Goal: Task Accomplishment & Management: Manage account settings

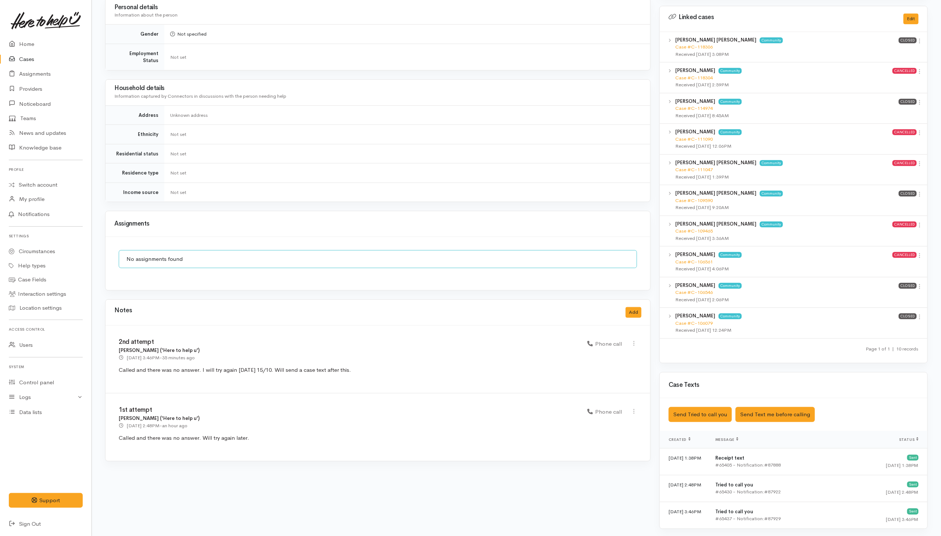
scroll to position [359, 0]
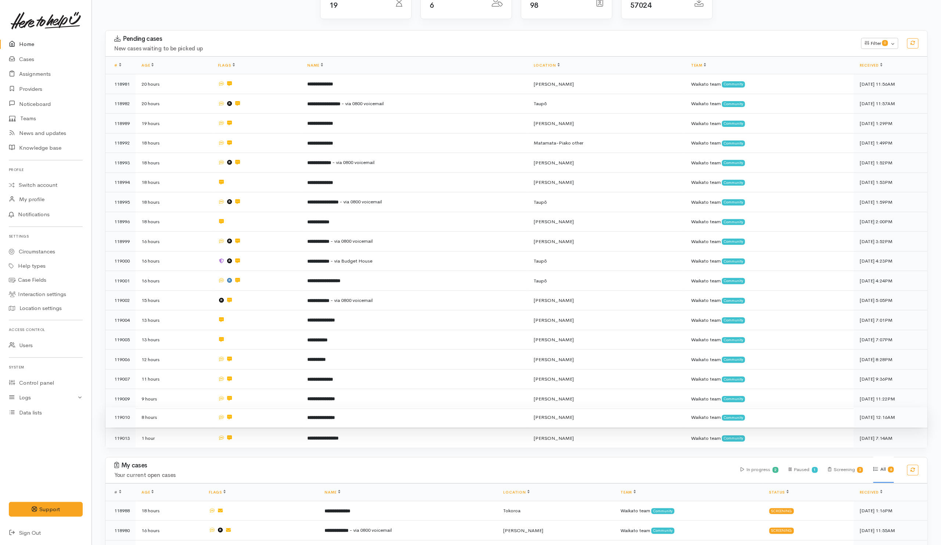
scroll to position [185, 0]
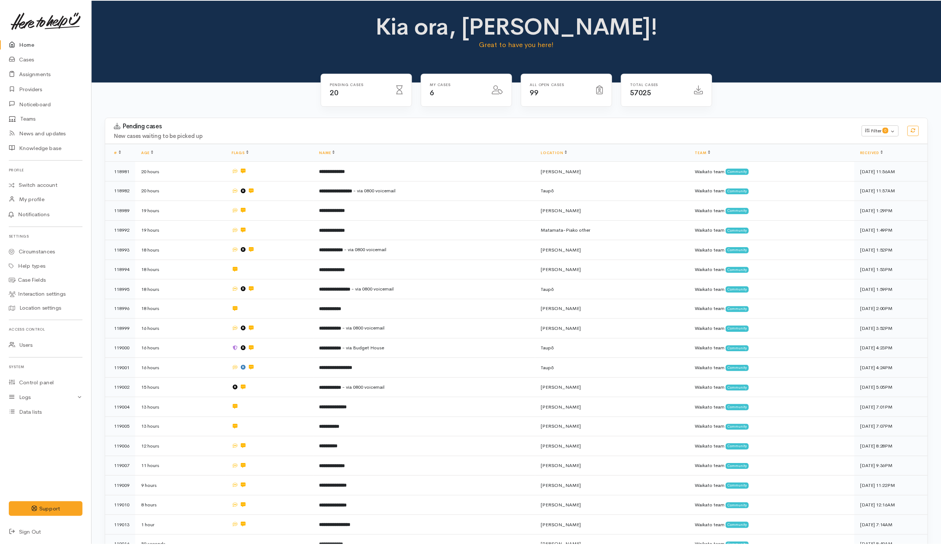
scroll to position [178, 0]
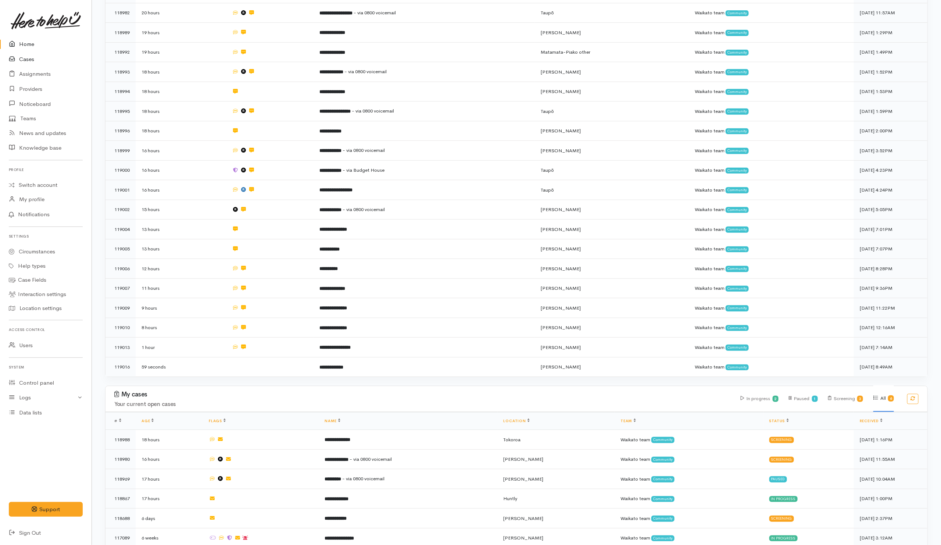
click at [20, 62] on link "Cases" at bounding box center [46, 59] width 92 height 15
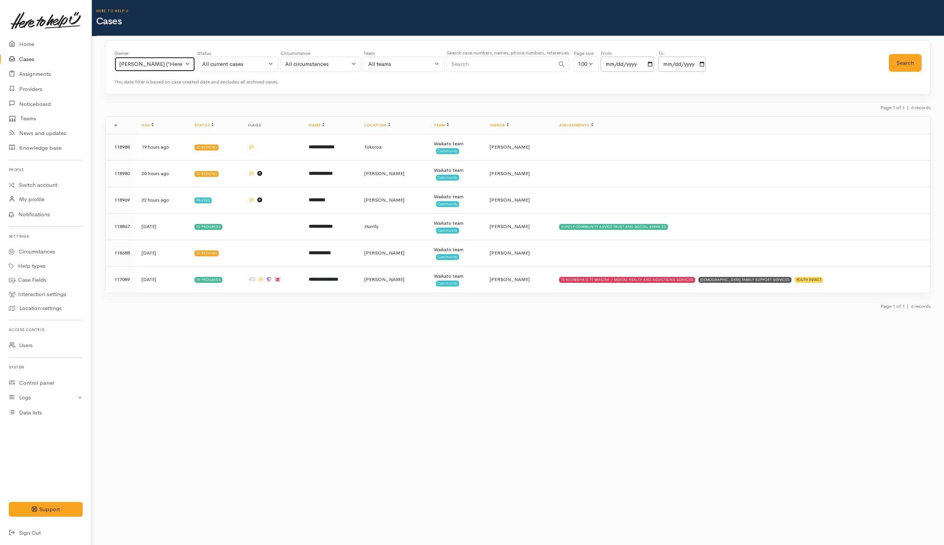
click at [163, 65] on div "[PERSON_NAME] ('Here to help u')" at bounding box center [151, 64] width 65 height 8
type input "eili"
click at [145, 114] on span "Eilidh Botha ('Here to help u')" at bounding box center [172, 112] width 90 height 8
select select "1648"
click at [890, 60] on button "Search" at bounding box center [905, 63] width 33 height 18
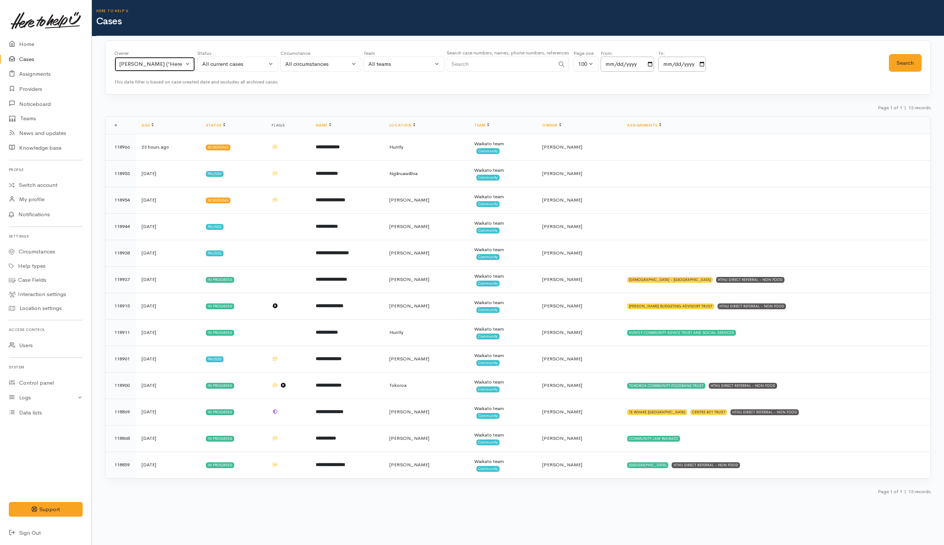
click at [140, 68] on div "Eilidh Botha ('Here to help u')" at bounding box center [151, 64] width 65 height 8
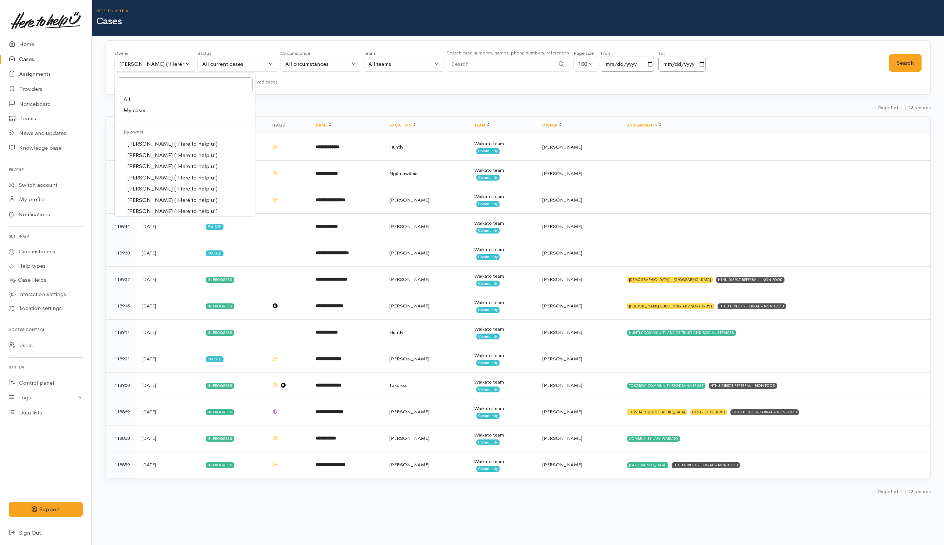
click at [140, 99] on link "All" at bounding box center [185, 99] width 141 height 11
select select "-1"
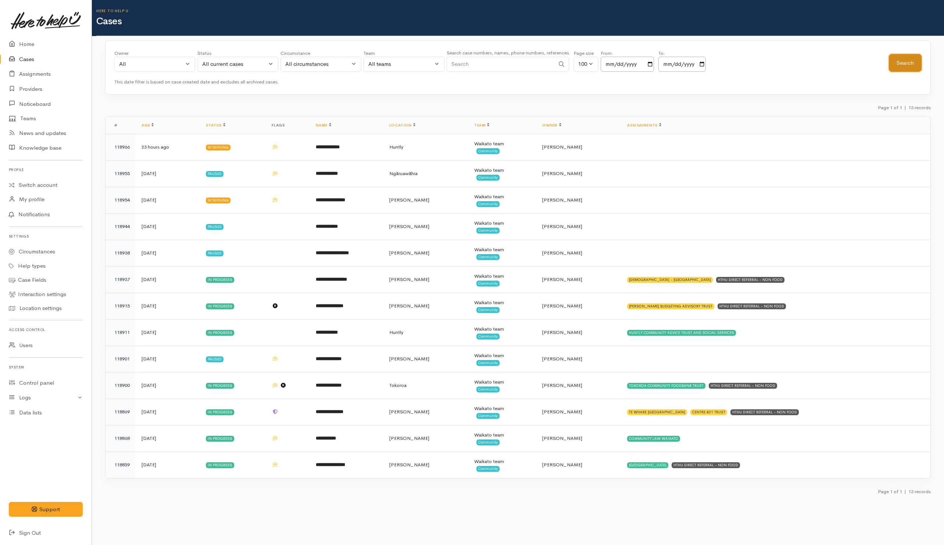
click at [905, 64] on button "Search" at bounding box center [905, 63] width 33 height 18
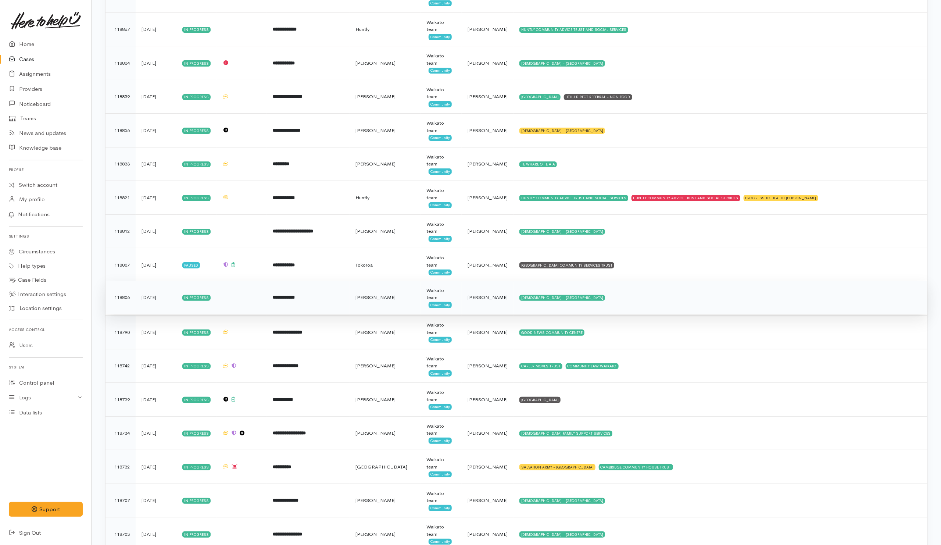
scroll to position [1986, 0]
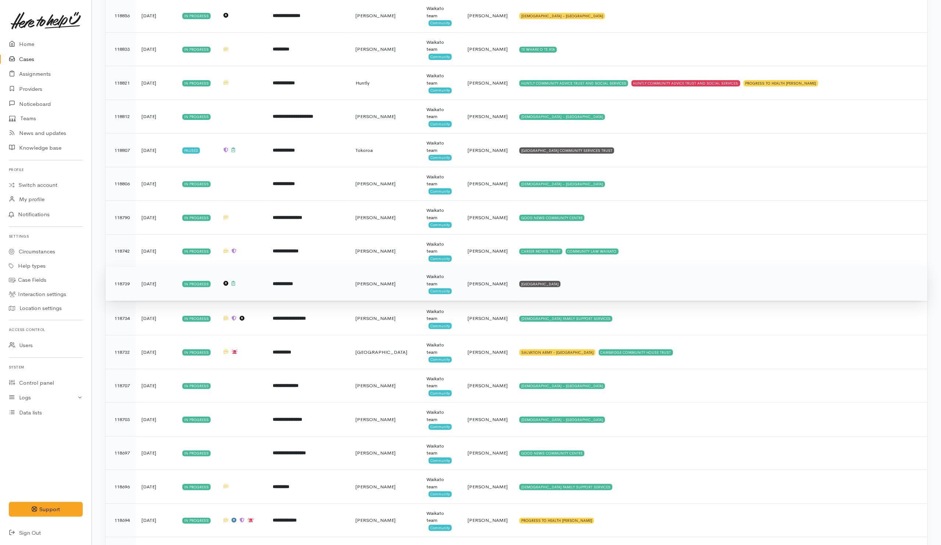
click at [629, 300] on td "WAIMARIE COMMUNITY HOUSE" at bounding box center [721, 284] width 414 height 34
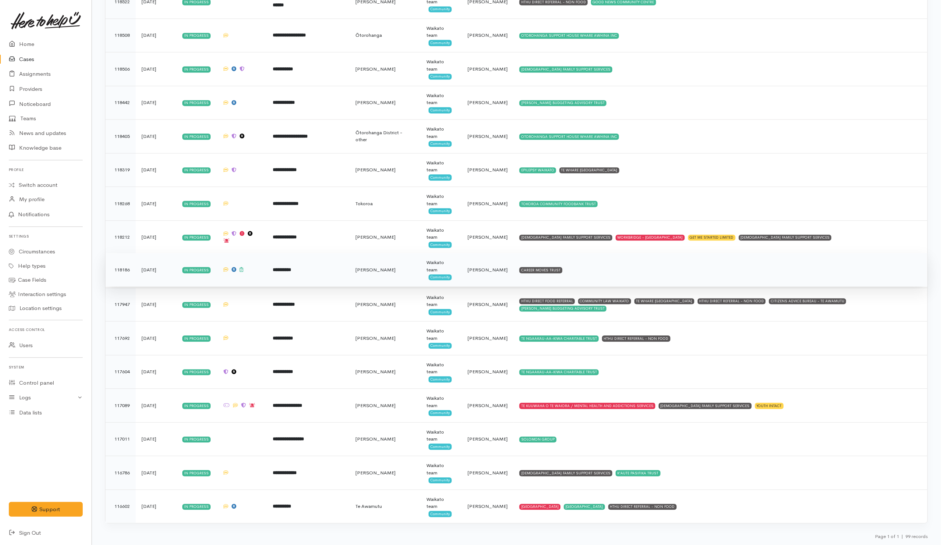
scroll to position [2960, 0]
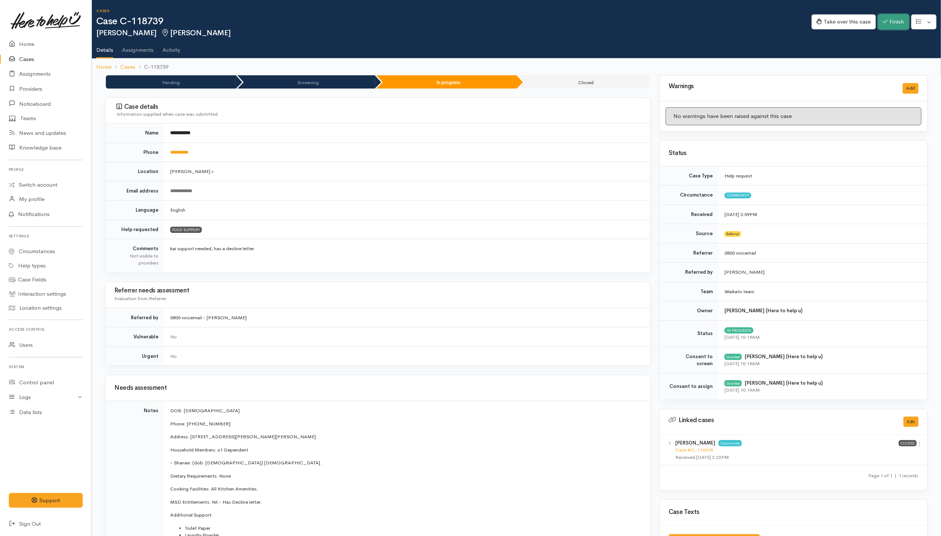
click at [626, 16] on button "Finish" at bounding box center [893, 21] width 31 height 15
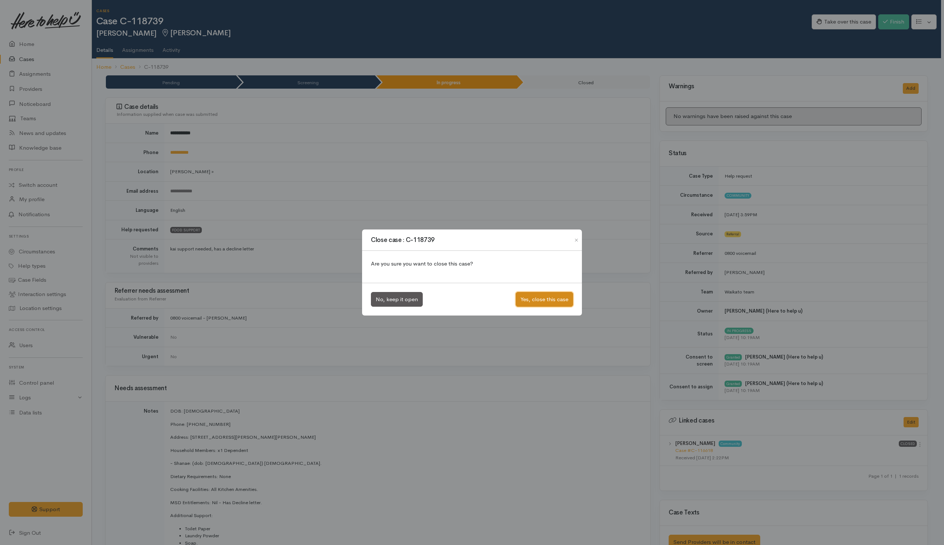
click at [531, 299] on button "Yes, close this case" at bounding box center [544, 299] width 57 height 15
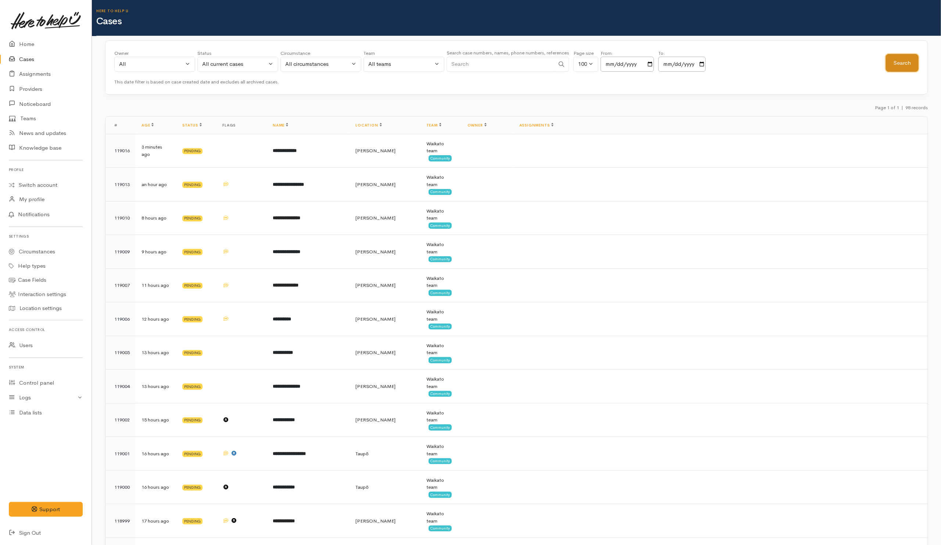
click at [905, 60] on button "Search" at bounding box center [902, 63] width 33 height 18
click at [522, 66] on input "Search" at bounding box center [501, 64] width 108 height 15
paste input "2108319281"
type input "2108319281"
drag, startPoint x: 227, startPoint y: 67, endPoint x: 227, endPoint y: 81, distance: 14.4
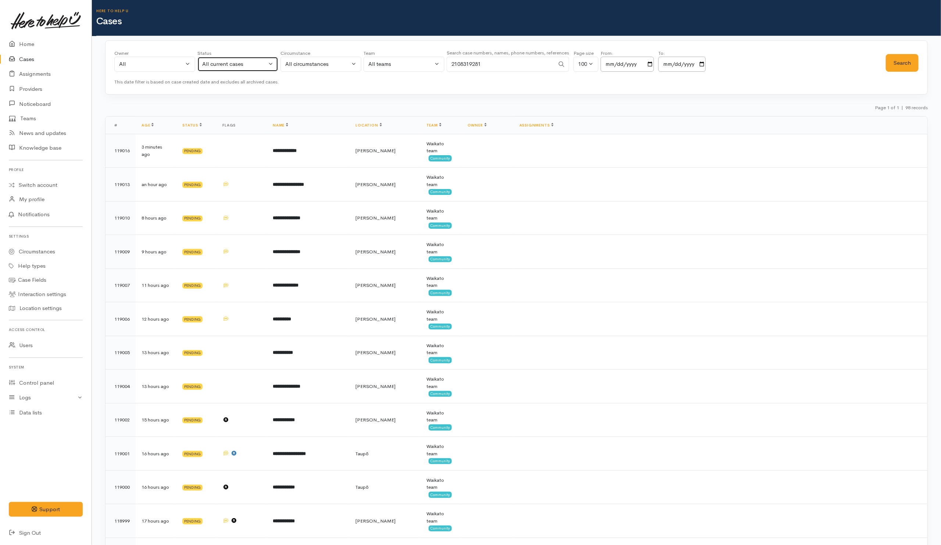
click at [227, 66] on div "All current cases" at bounding box center [234, 64] width 65 height 8
click at [211, 201] on span "All" at bounding box center [210, 200] width 7 height 8
select select "All"
click at [898, 65] on button "Search" at bounding box center [902, 63] width 33 height 18
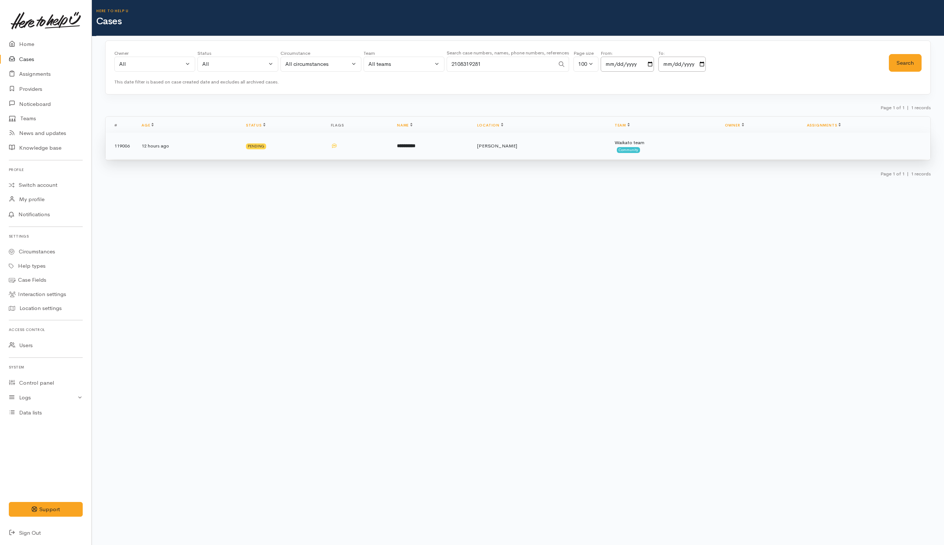
click at [315, 159] on td "Pending" at bounding box center [282, 146] width 85 height 26
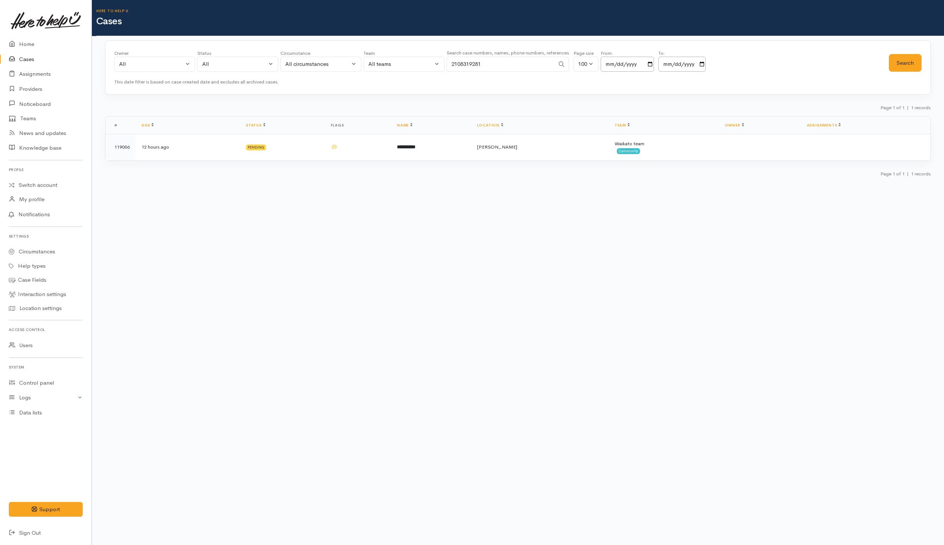
drag, startPoint x: 525, startPoint y: 62, endPoint x: 350, endPoint y: 81, distance: 176.0
click at [350, 81] on div "Owner All My cases Aandrea Murray ('Here to help u') Akash Prakash ('Here to he…" at bounding box center [518, 67] width 826 height 54
paste input "139150"
drag, startPoint x: 901, startPoint y: 63, endPoint x: 892, endPoint y: 71, distance: 11.2
click at [902, 63] on button "Search" at bounding box center [905, 63] width 33 height 18
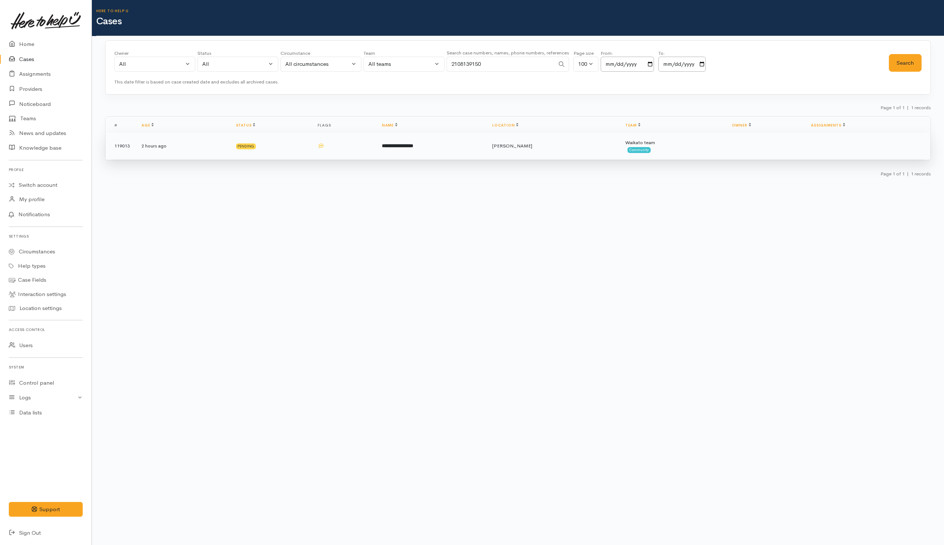
click at [346, 148] on td at bounding box center [344, 146] width 64 height 26
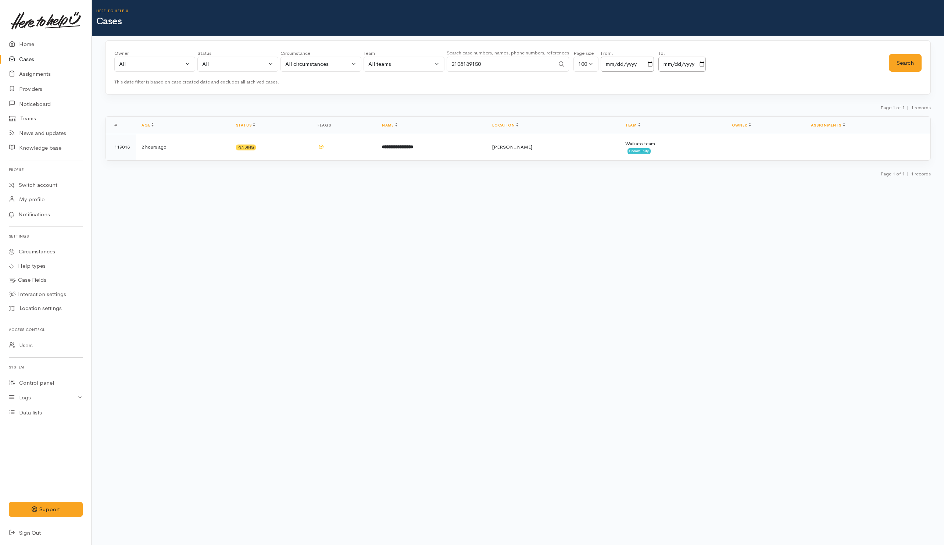
drag, startPoint x: 517, startPoint y: 64, endPoint x: 328, endPoint y: 65, distance: 189.0
click at [328, 65] on div "Owner All My cases Aandrea Murray ('Here to help u') Akash Prakash ('Here to he…" at bounding box center [501, 63] width 775 height 26
paste input "25862402"
type input "225862402"
click at [899, 64] on button "Search" at bounding box center [905, 63] width 33 height 18
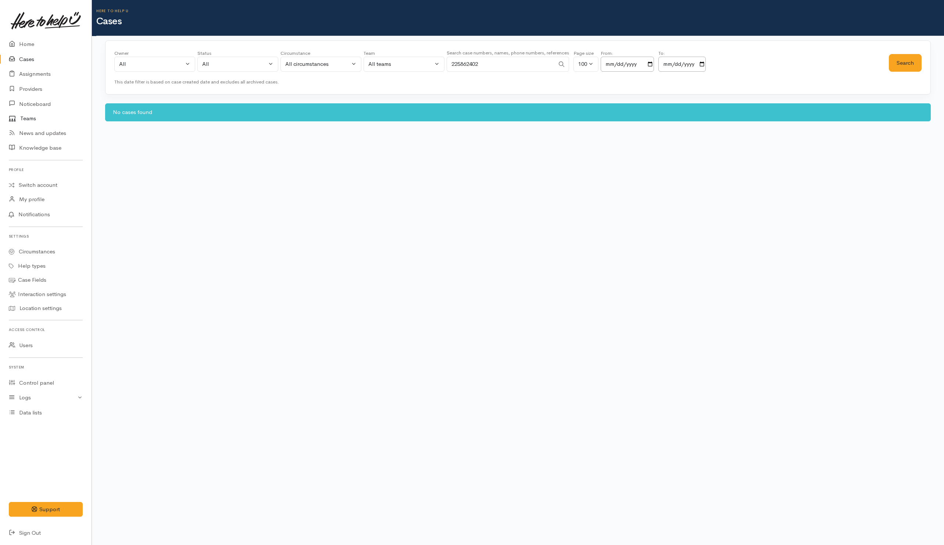
click at [28, 116] on link "Teams" at bounding box center [46, 118] width 92 height 14
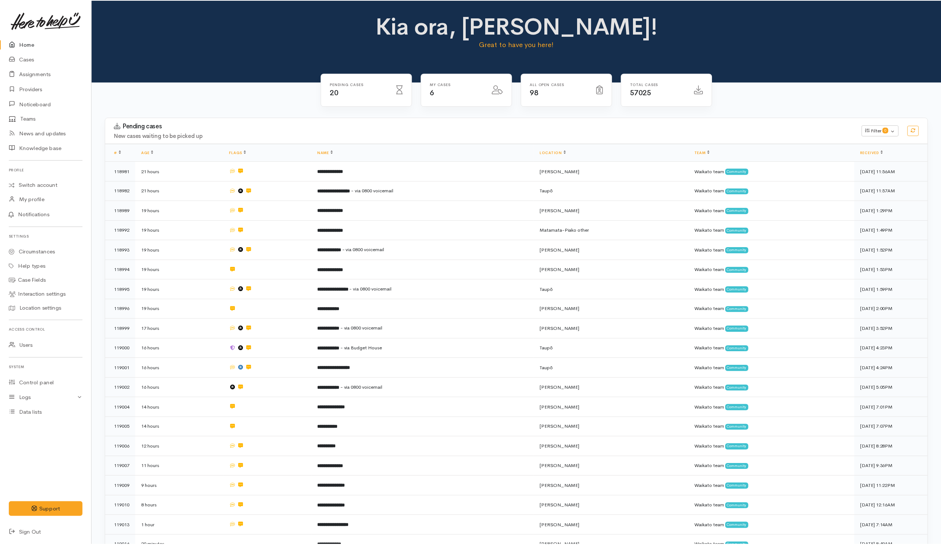
scroll to position [178, 0]
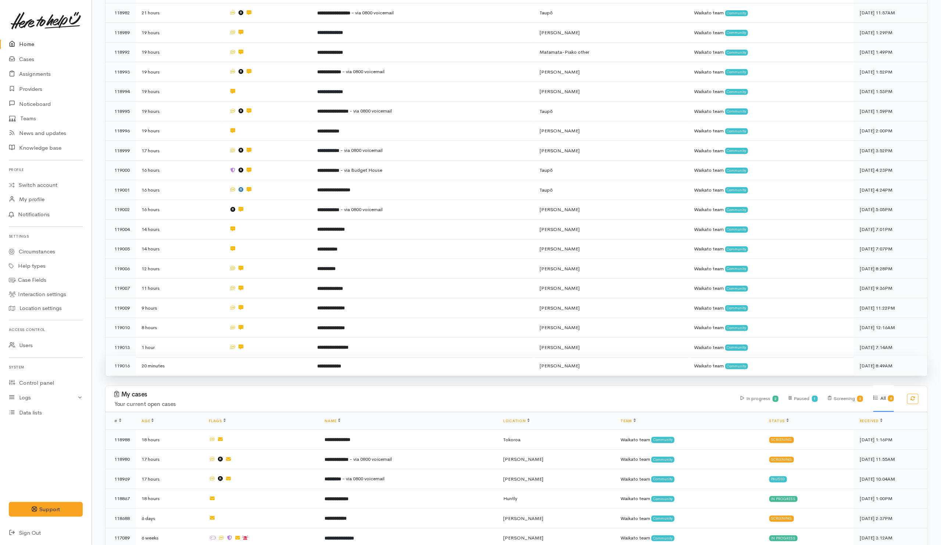
click at [279, 364] on td at bounding box center [268, 365] width 88 height 19
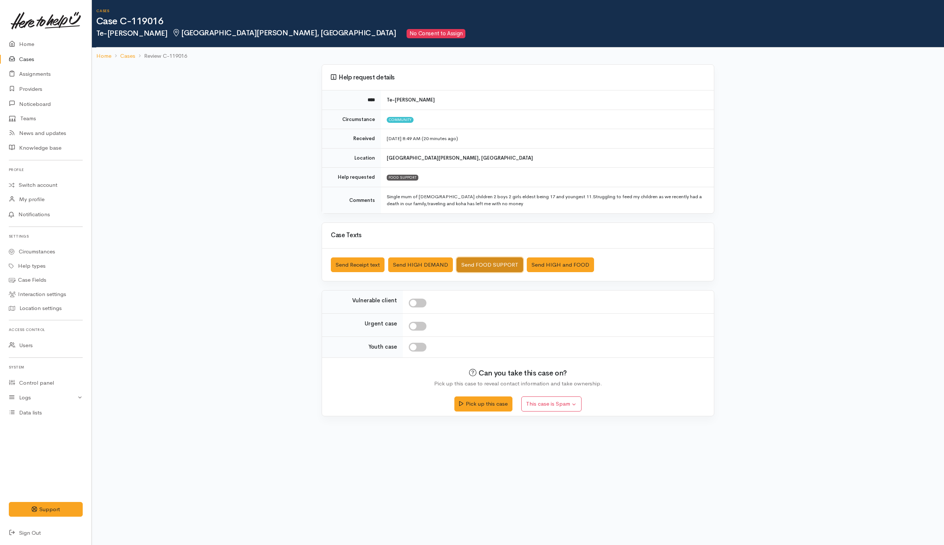
click at [481, 272] on button "Send FOOD SUPPORT" at bounding box center [490, 264] width 67 height 15
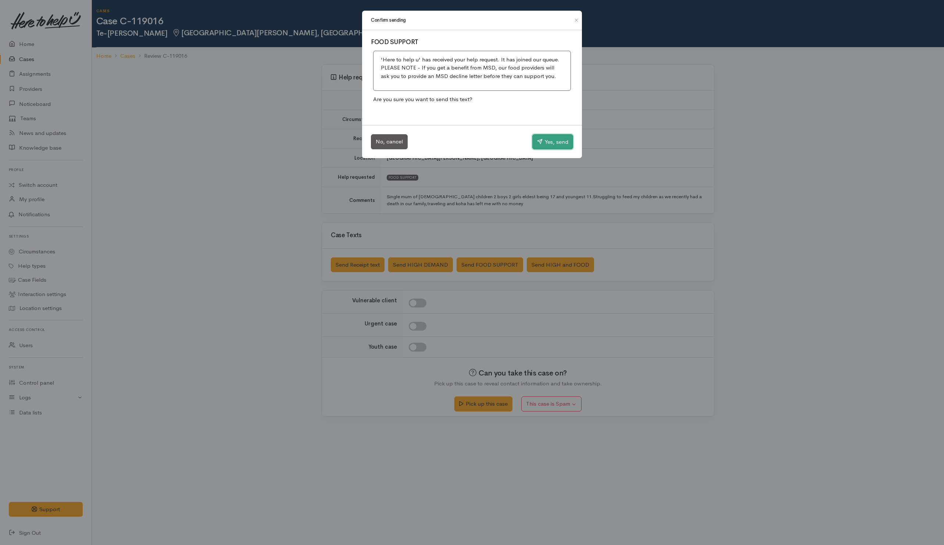
click at [544, 137] on button "Yes, send" at bounding box center [552, 141] width 41 height 15
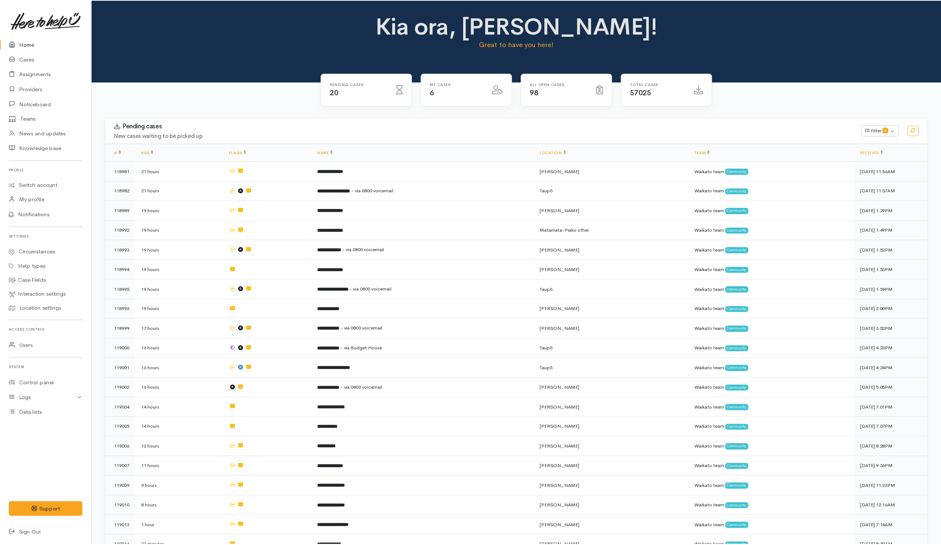
scroll to position [178, 0]
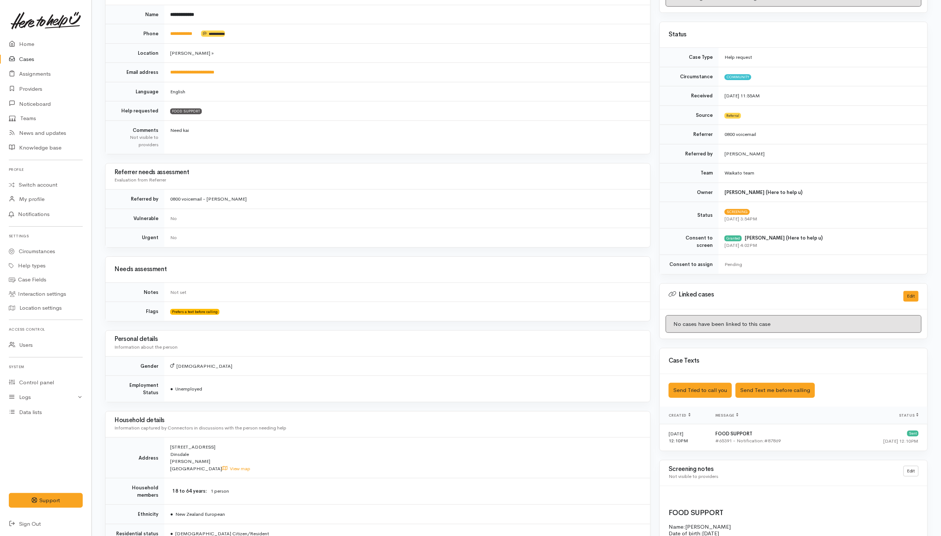
scroll to position [107, 0]
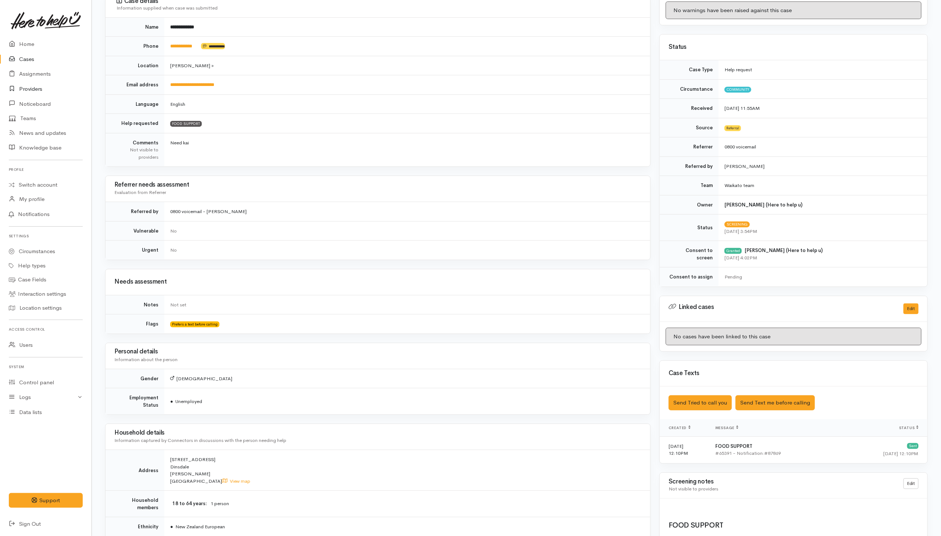
click at [28, 88] on link "Providers" at bounding box center [46, 89] width 92 height 15
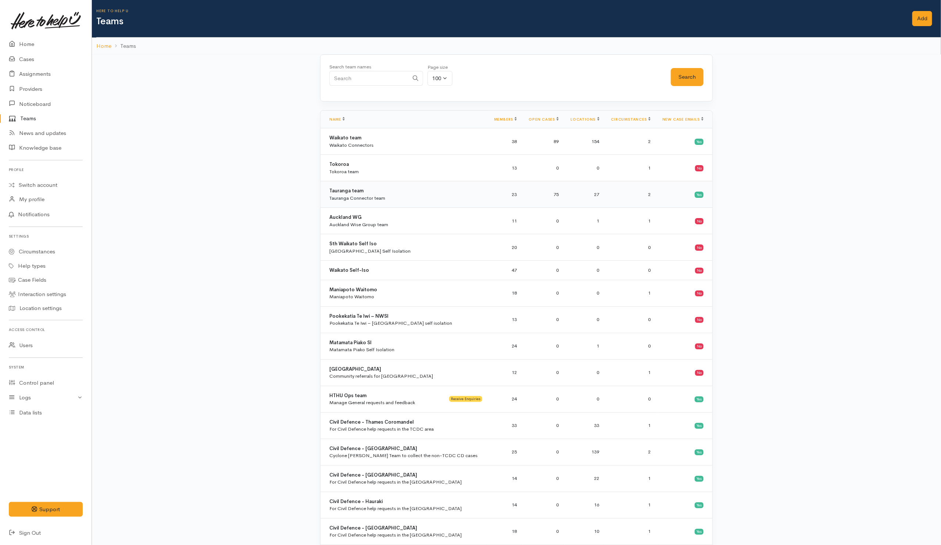
click at [395, 191] on div "Tauranga team Tauranga Connector team" at bounding box center [405, 194] width 153 height 14
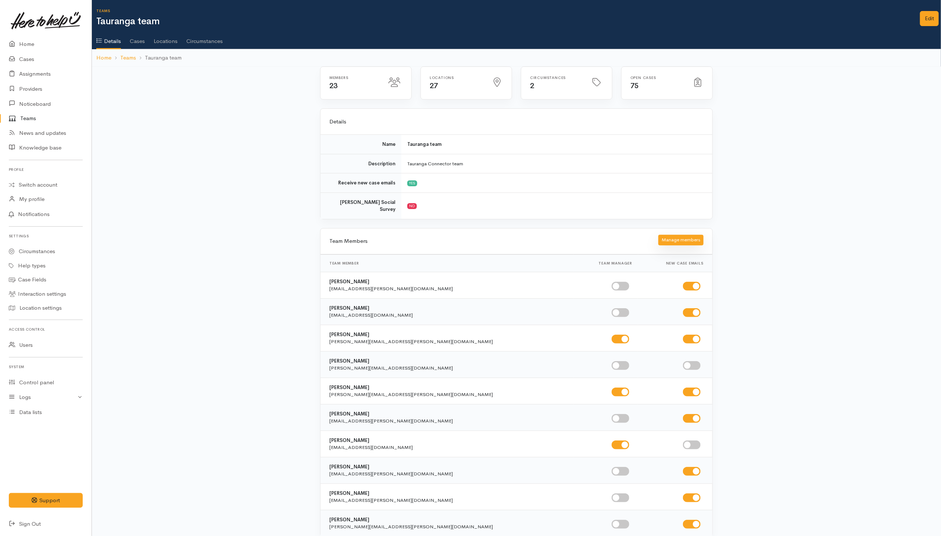
click at [695, 237] on button "Manage members" at bounding box center [681, 240] width 45 height 11
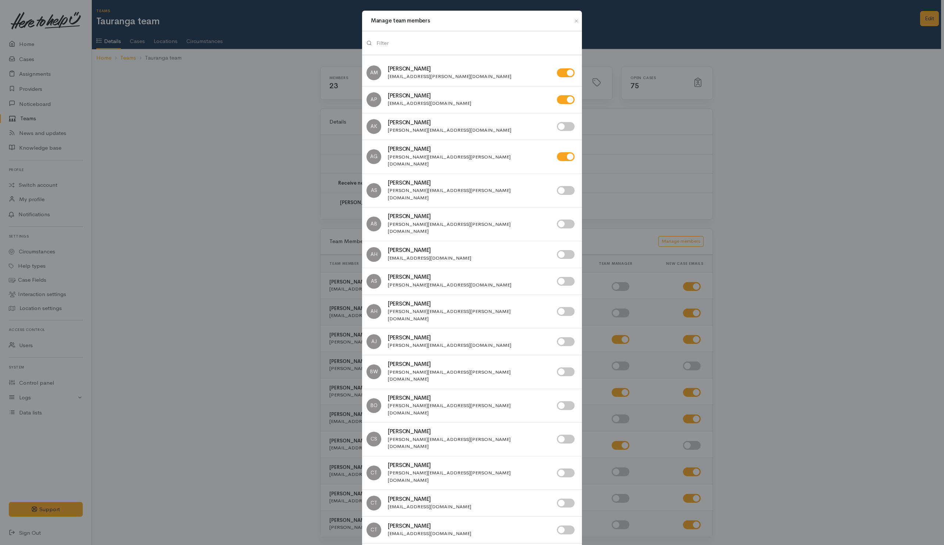
click at [448, 41] on input "search" at bounding box center [477, 43] width 201 height 15
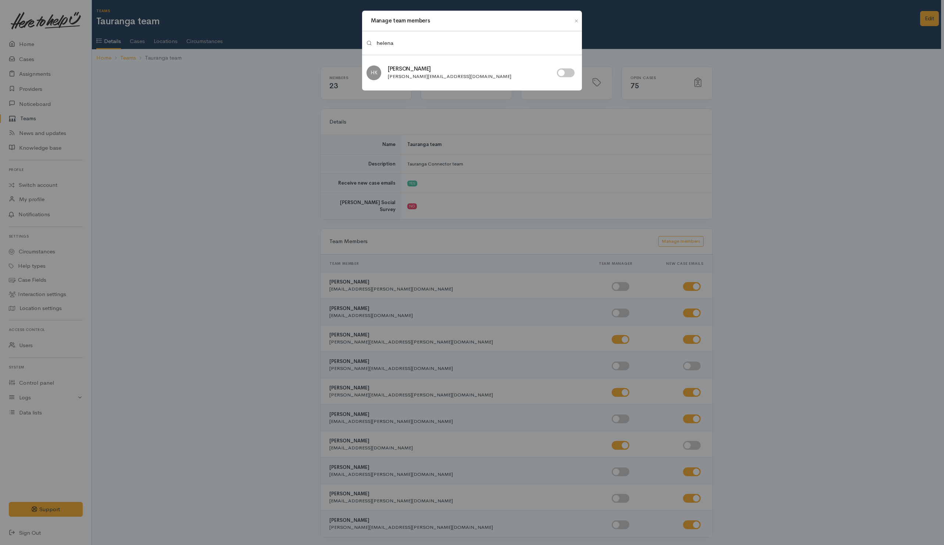
type input "helena"
click at [569, 72] on input "checkbox" at bounding box center [566, 72] width 18 height 9
click at [564, 75] on input "checkbox" at bounding box center [566, 72] width 18 height 9
checkbox input "false"
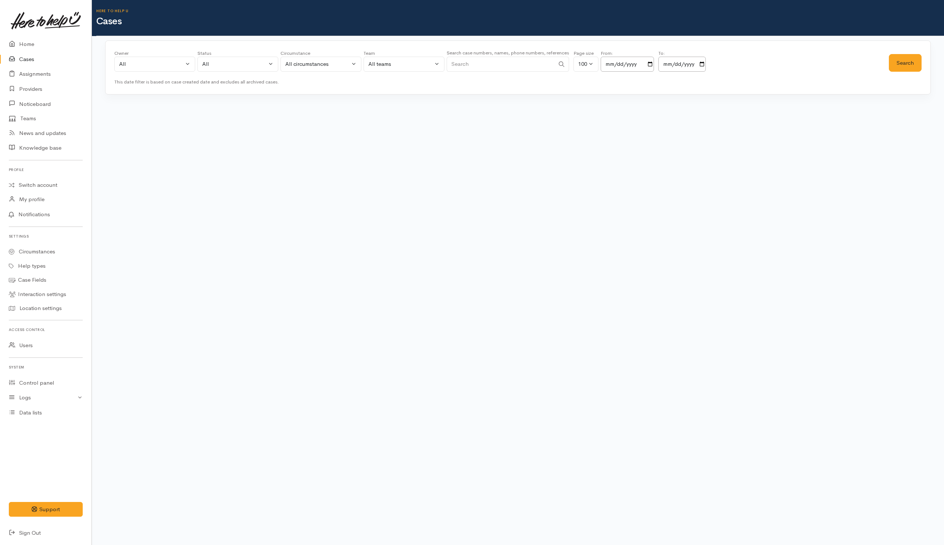
click at [488, 73] on div "Search case numbers, names, phone numbers, references" at bounding box center [508, 63] width 122 height 28
click at [489, 65] on input "Search" at bounding box center [501, 64] width 108 height 15
paste input "225862402"
click at [902, 65] on button "Search" at bounding box center [905, 63] width 33 height 18
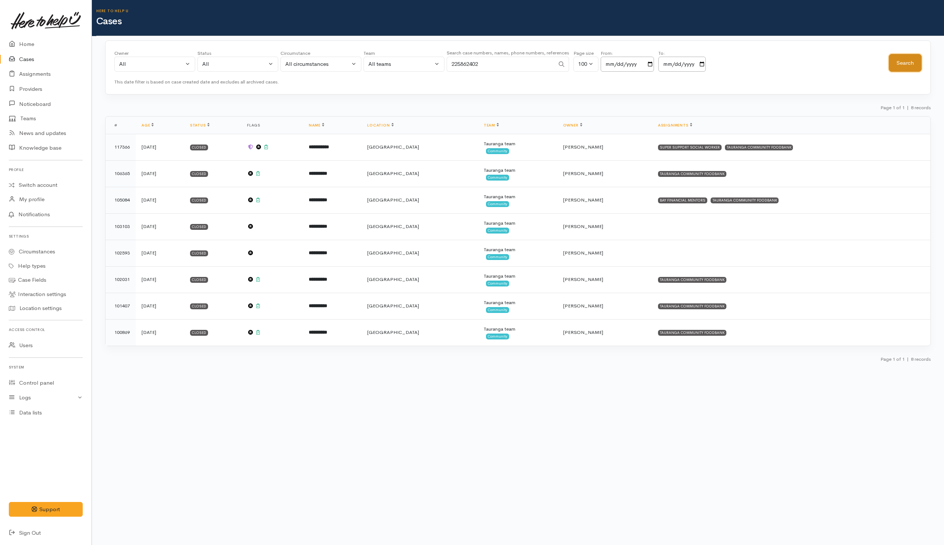
click at [910, 58] on button "Search" at bounding box center [905, 63] width 33 height 18
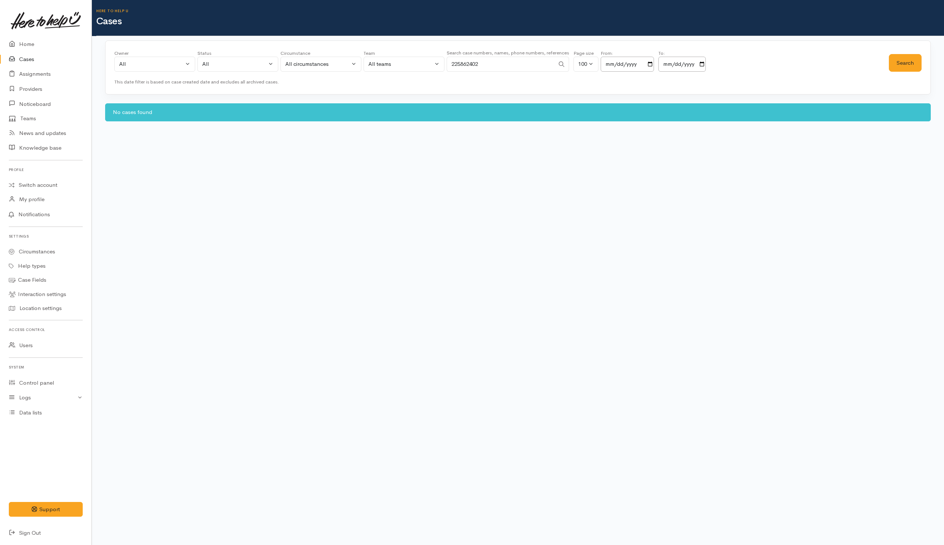
drag, startPoint x: 497, startPoint y: 64, endPoint x: 394, endPoint y: 67, distance: 102.6
click at [394, 67] on div "Owner All My cases 2Alice1 Faye Davies ('Here to help u') Aandrea Murray ('Here…" at bounding box center [501, 63] width 775 height 26
paste input "72849750"
click at [905, 60] on button "Search" at bounding box center [905, 63] width 33 height 18
drag, startPoint x: 518, startPoint y: 66, endPoint x: 428, endPoint y: 60, distance: 90.3
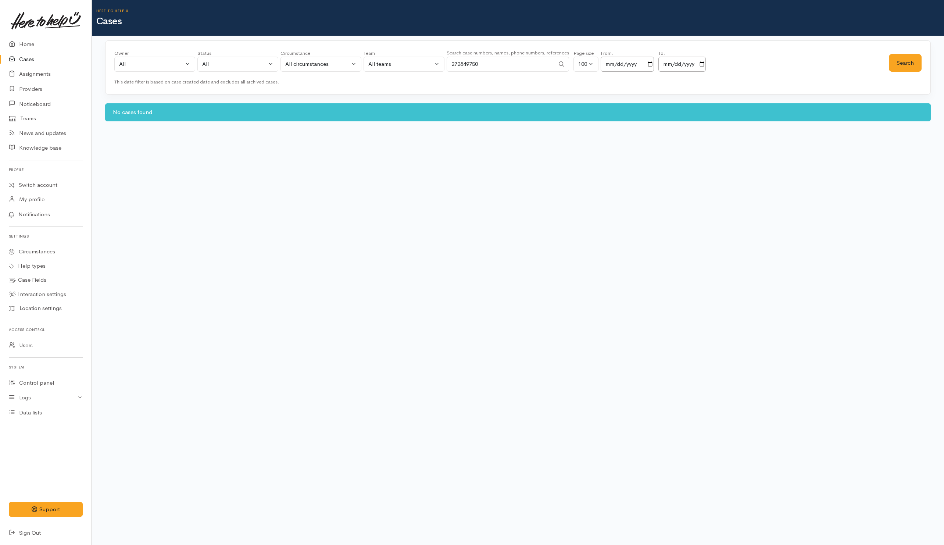
click at [428, 60] on div "Owner All My cases 2Alice1 Faye Davies ('Here to help u') Aandrea Murray ('Here…" at bounding box center [501, 63] width 775 height 26
paste input "041767856"
click at [916, 64] on button "Search" at bounding box center [905, 63] width 33 height 18
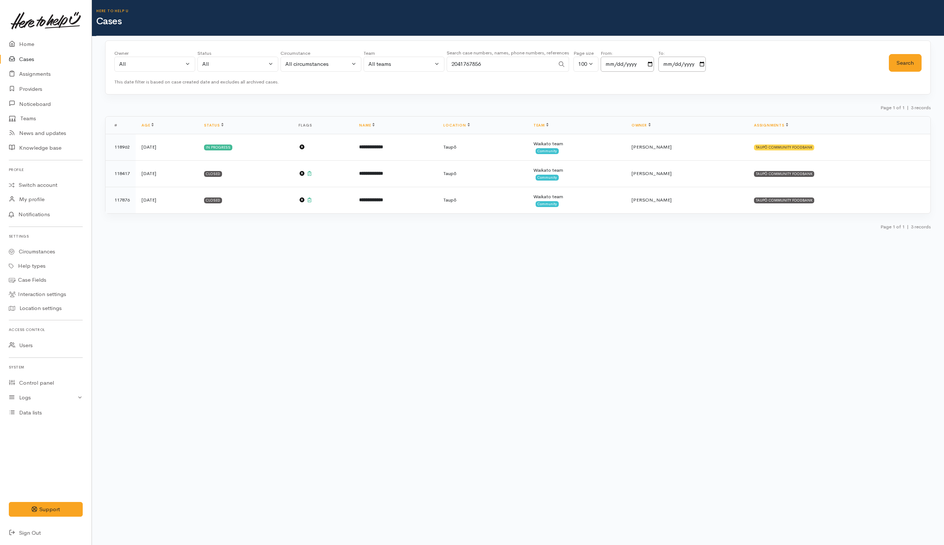
click at [501, 65] on input "2041767856" at bounding box center [501, 64] width 108 height 15
drag, startPoint x: 520, startPoint y: 63, endPoint x: 389, endPoint y: 56, distance: 130.4
click at [389, 56] on div "Owner All My cases 2Alice1 Faye Davies ('Here to help u') Aandrea Murray ('Here…" at bounding box center [501, 63] width 775 height 26
type input "Bev"
click at [906, 67] on button "Search" at bounding box center [905, 63] width 33 height 18
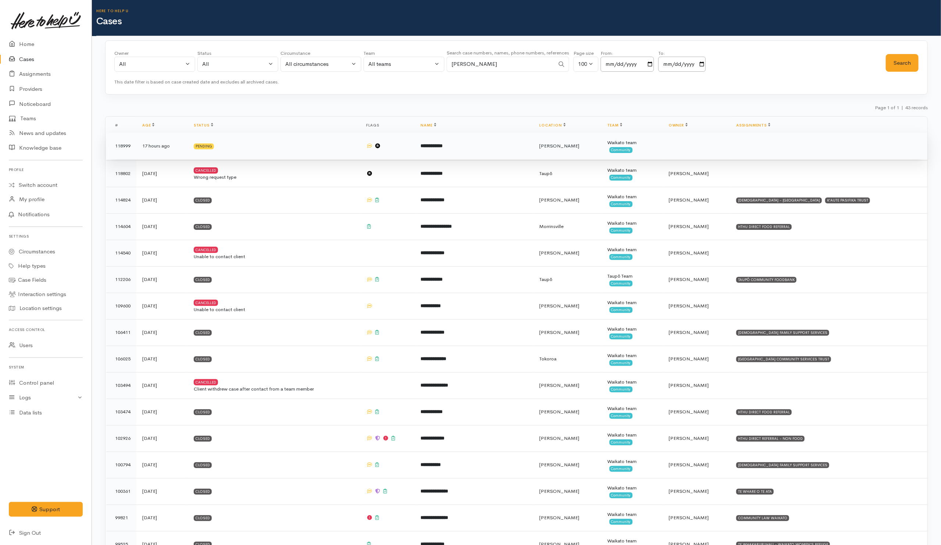
click at [485, 141] on td "**********" at bounding box center [474, 146] width 119 height 26
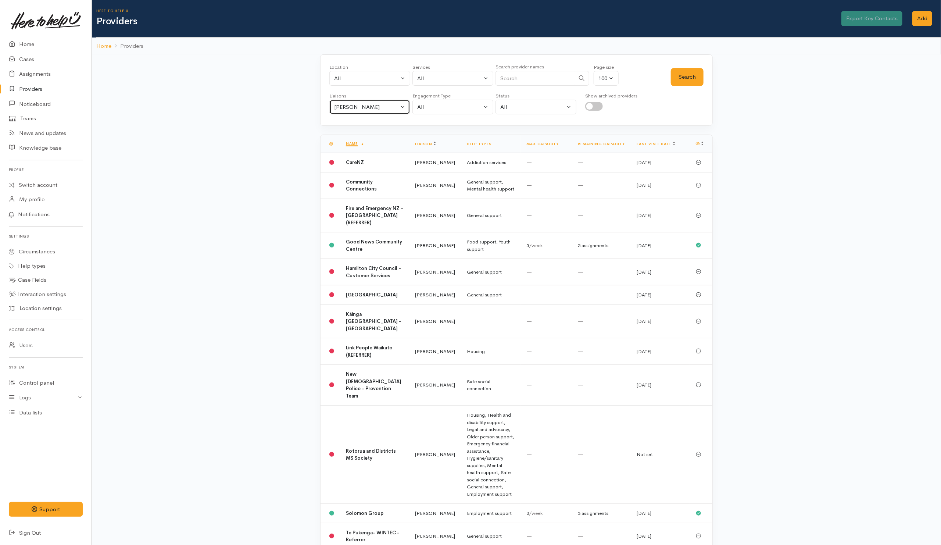
click at [374, 106] on div "[PERSON_NAME]" at bounding box center [366, 107] width 65 height 8
drag, startPoint x: 340, startPoint y: 148, endPoint x: 507, endPoint y: 85, distance: 178.0
click at [344, 145] on link "All" at bounding box center [370, 141] width 80 height 11
select select "null"
drag, startPoint x: 547, startPoint y: 79, endPoint x: 542, endPoint y: 78, distance: 5.3
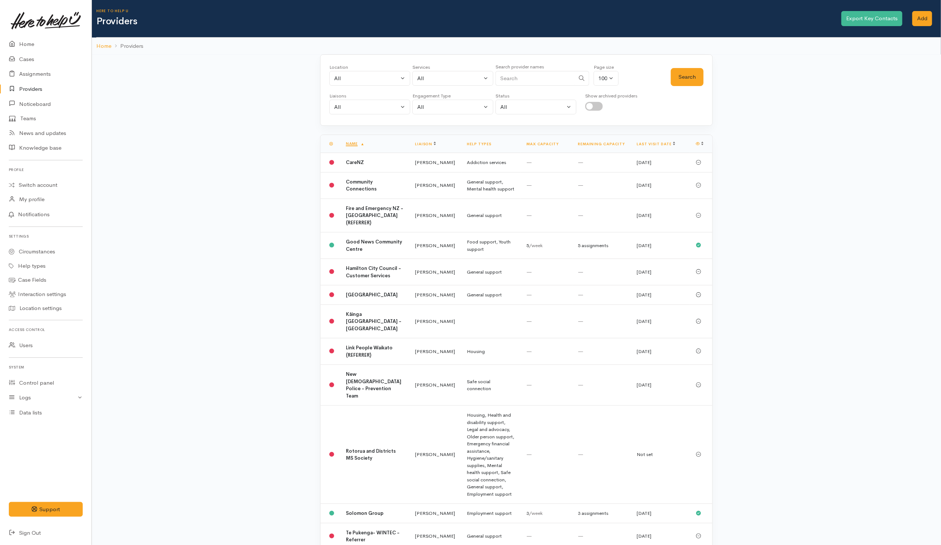
click at [547, 79] on input "Search" at bounding box center [535, 78] width 79 height 15
type input "vinni"
click at [685, 78] on button "Search" at bounding box center [687, 77] width 33 height 18
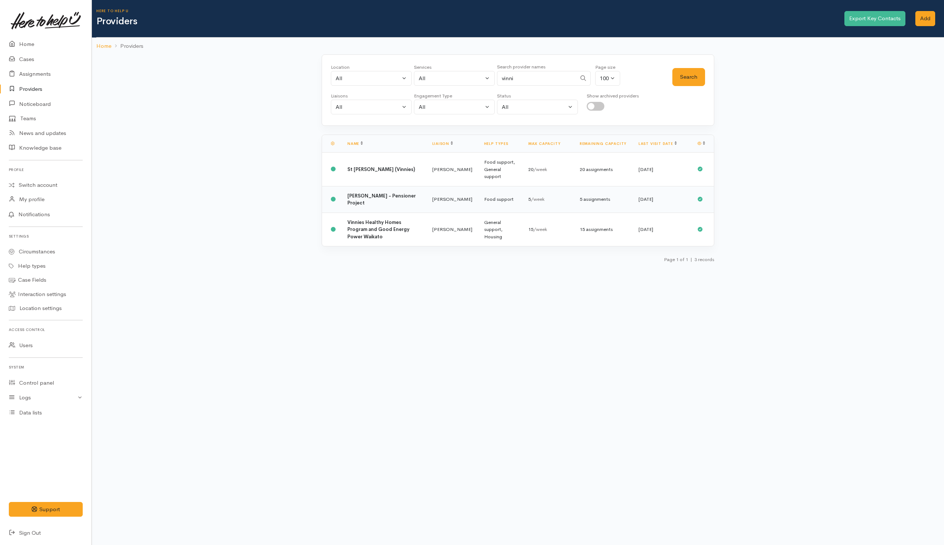
click at [405, 197] on td "Vinnies Hamilton - Pensioner Project" at bounding box center [384, 199] width 85 height 26
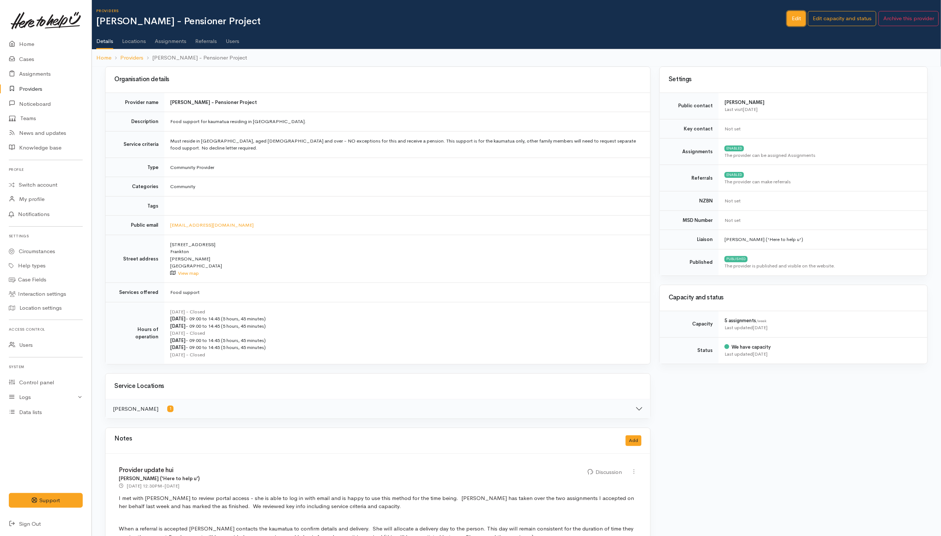
click at [791, 22] on link "Edit" at bounding box center [796, 18] width 19 height 15
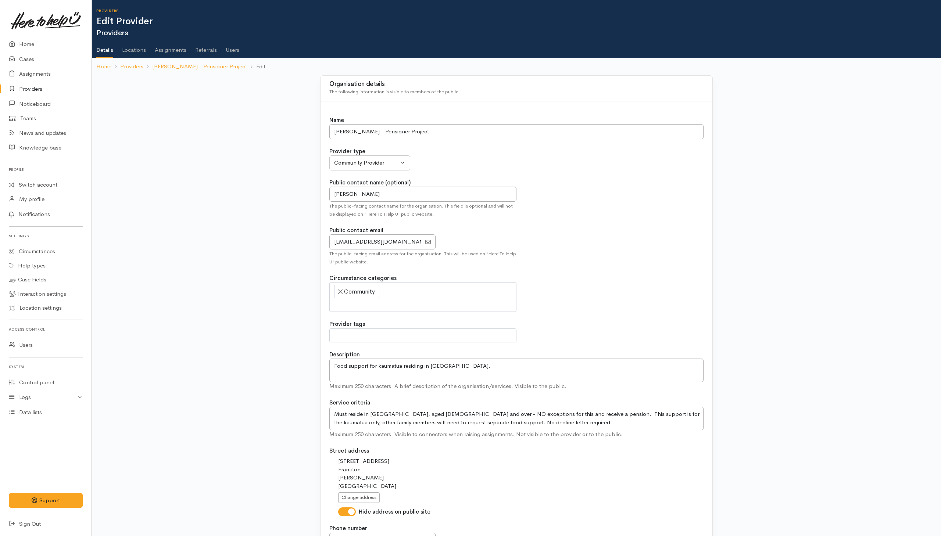
select select
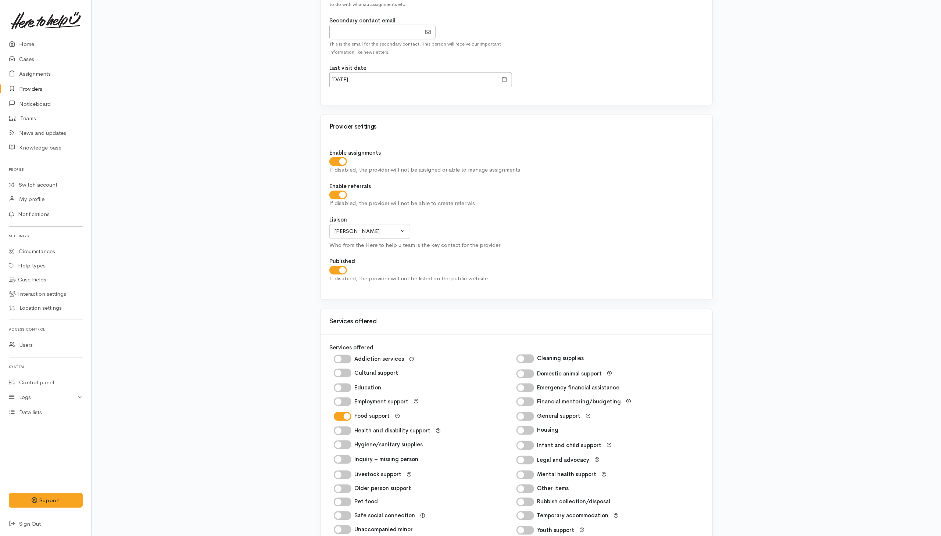
scroll to position [728, 0]
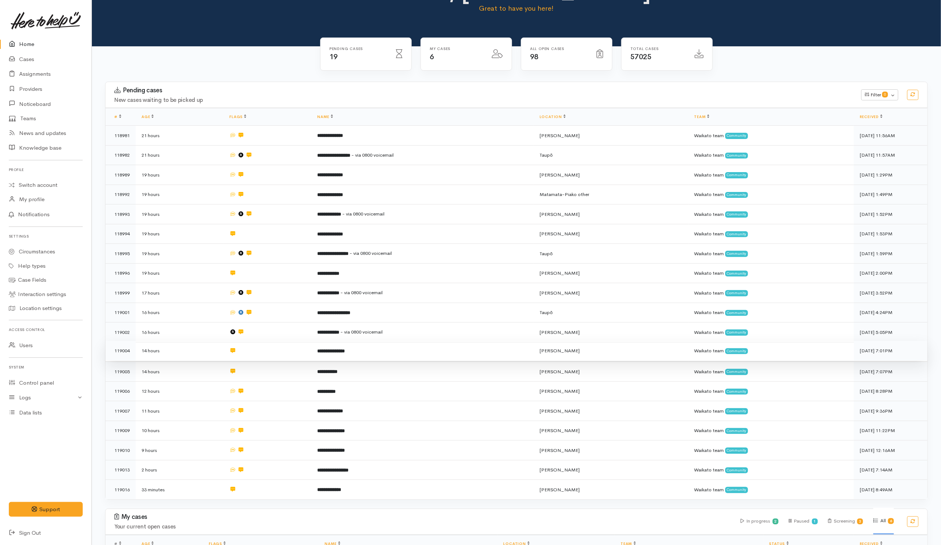
scroll to position [55, 0]
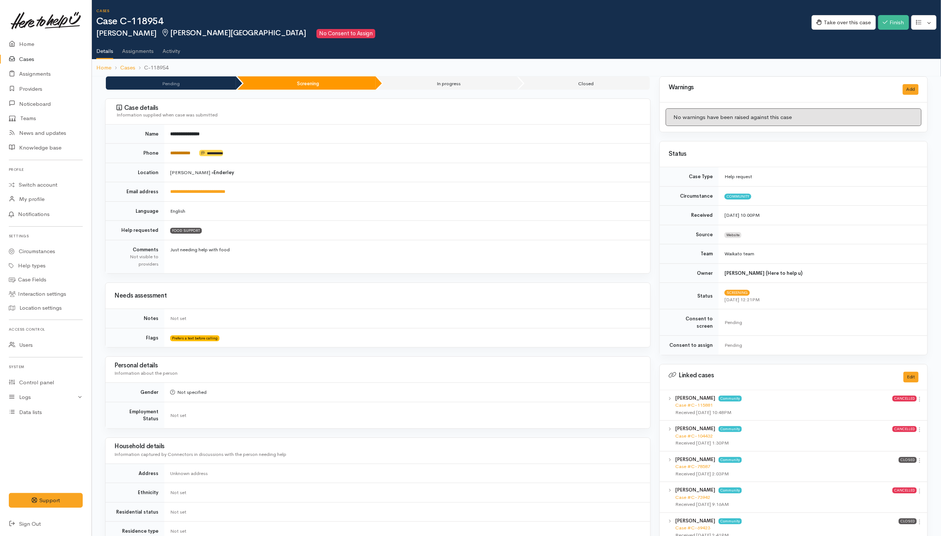
click at [178, 151] on link "**********" at bounding box center [180, 153] width 20 height 5
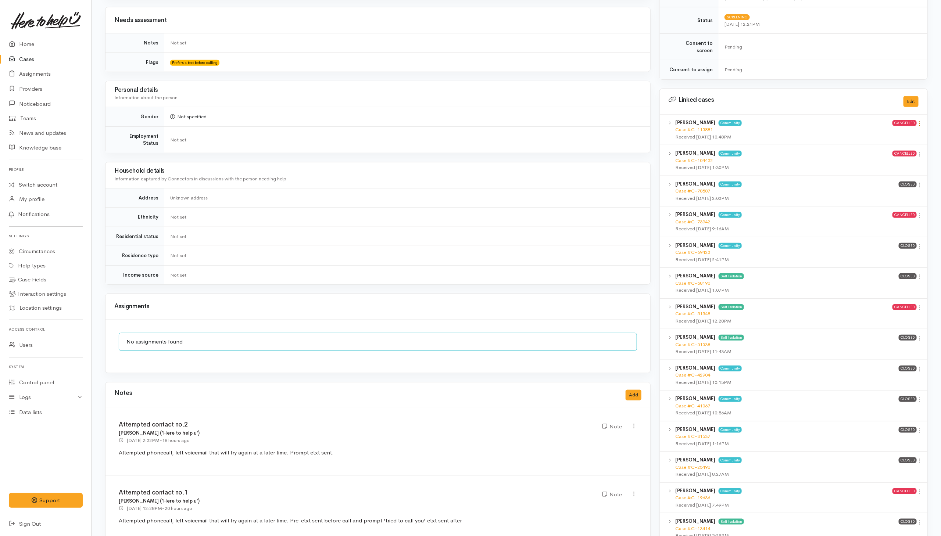
click at [626, 121] on icon at bounding box center [920, 124] width 6 height 6
click at [626, 132] on link "View case" at bounding box center [894, 137] width 58 height 11
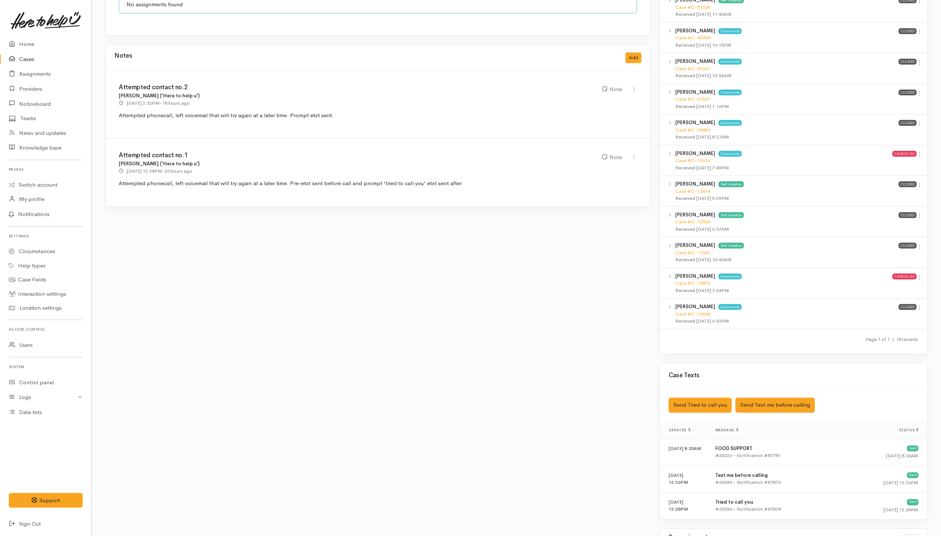
scroll to position [496, 0]
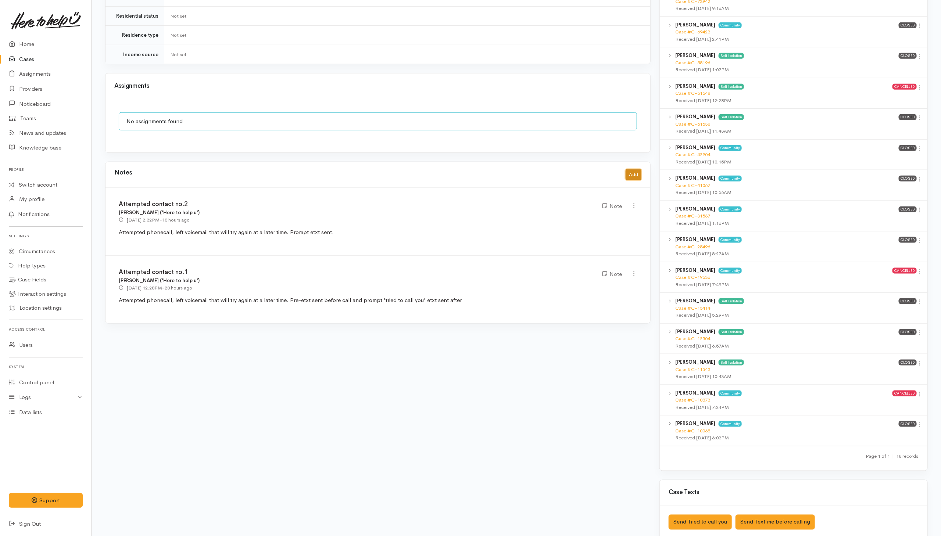
click at [626, 171] on button "Add" at bounding box center [634, 175] width 16 height 11
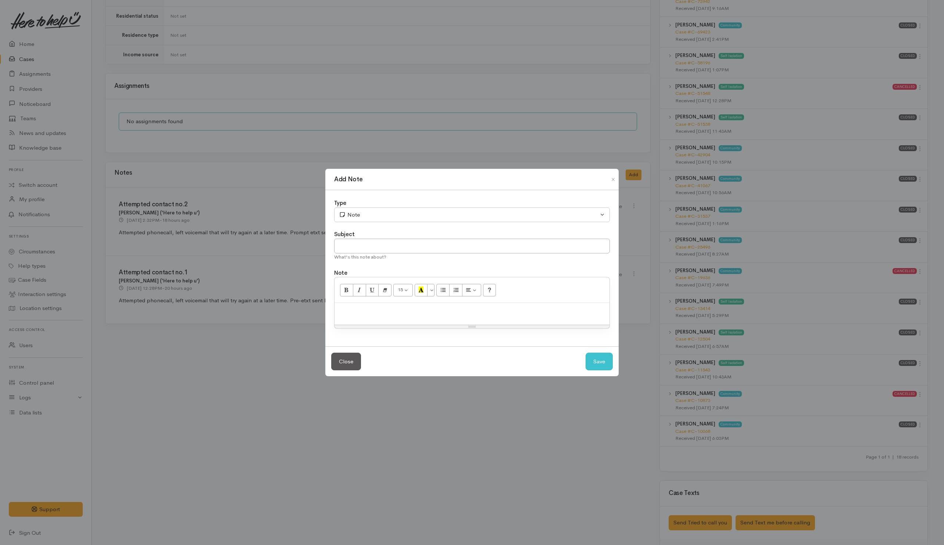
drag, startPoint x: 378, startPoint y: 323, endPoint x: 438, endPoint y: 306, distance: 62.4
click at [379, 323] on div at bounding box center [472, 314] width 275 height 22
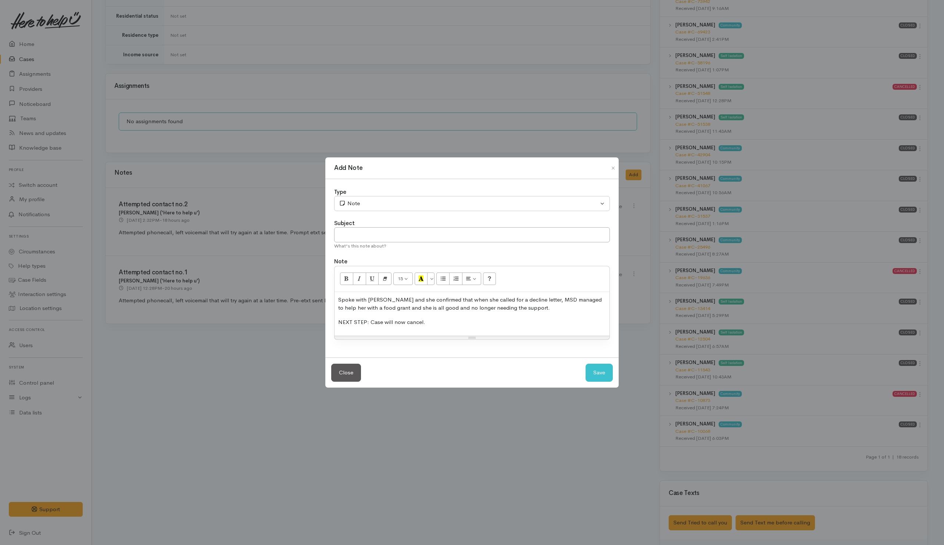
click at [474, 243] on div "What's this note about?" at bounding box center [472, 245] width 276 height 7
click at [383, 232] on input "text" at bounding box center [472, 234] width 276 height 15
type input "CANCEL - Withdraw"
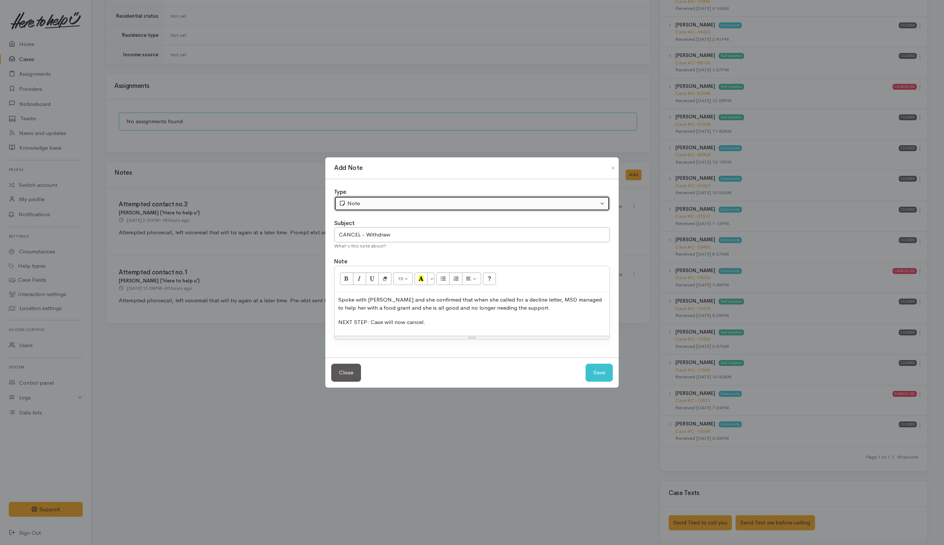
click at [461, 201] on div "Note" at bounding box center [469, 203] width 260 height 8
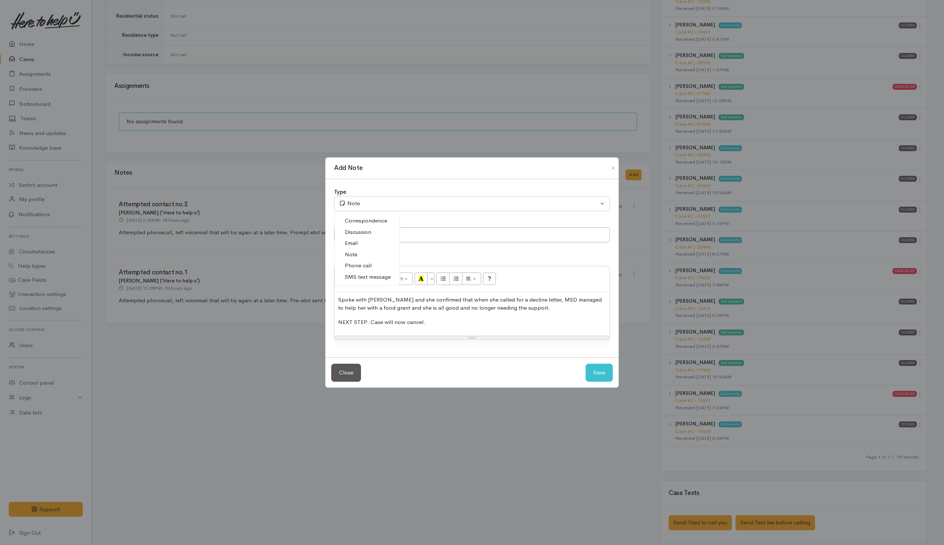
click at [360, 263] on span "Phone call" at bounding box center [358, 265] width 27 height 8
select select "3"
click at [607, 357] on button "Save" at bounding box center [599, 373] width 27 height 18
select select "1"
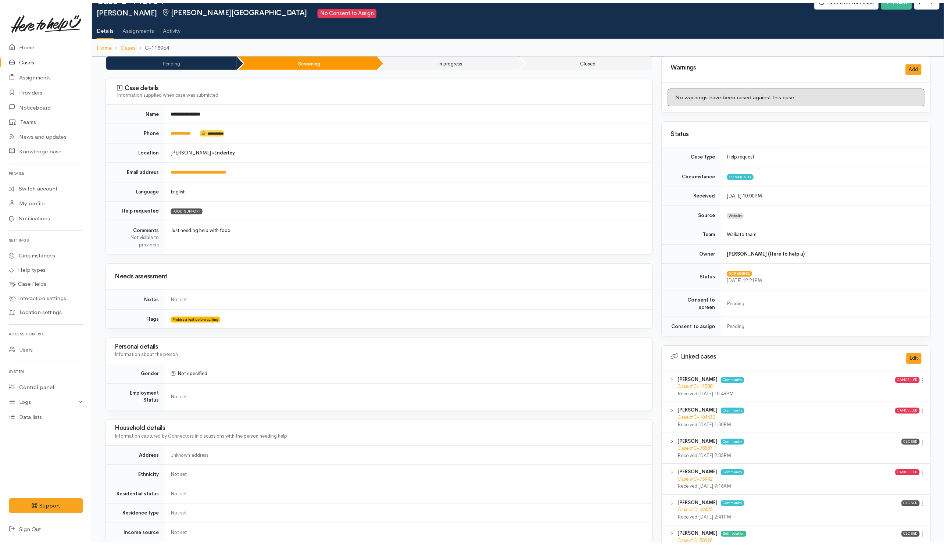
scroll to position [0, 0]
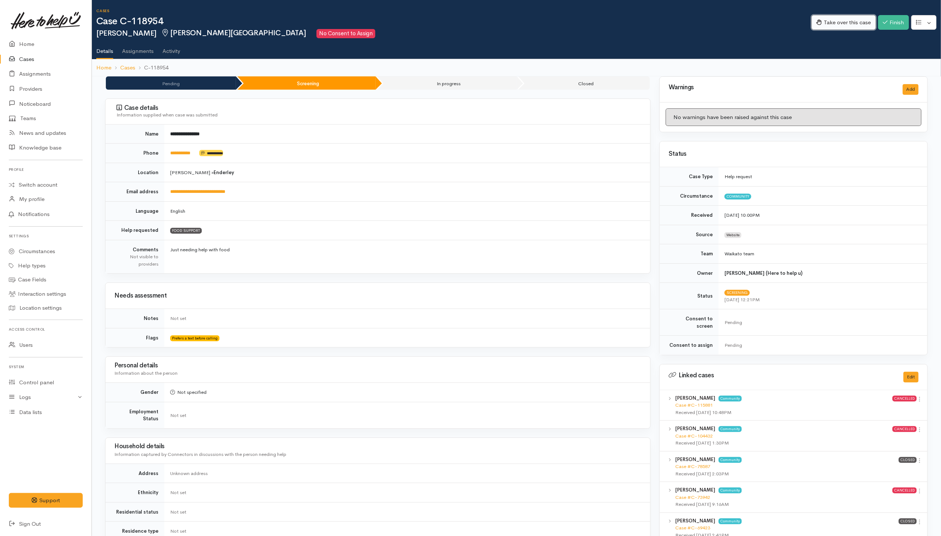
click at [626, 19] on button "Take over this case" at bounding box center [844, 22] width 64 height 15
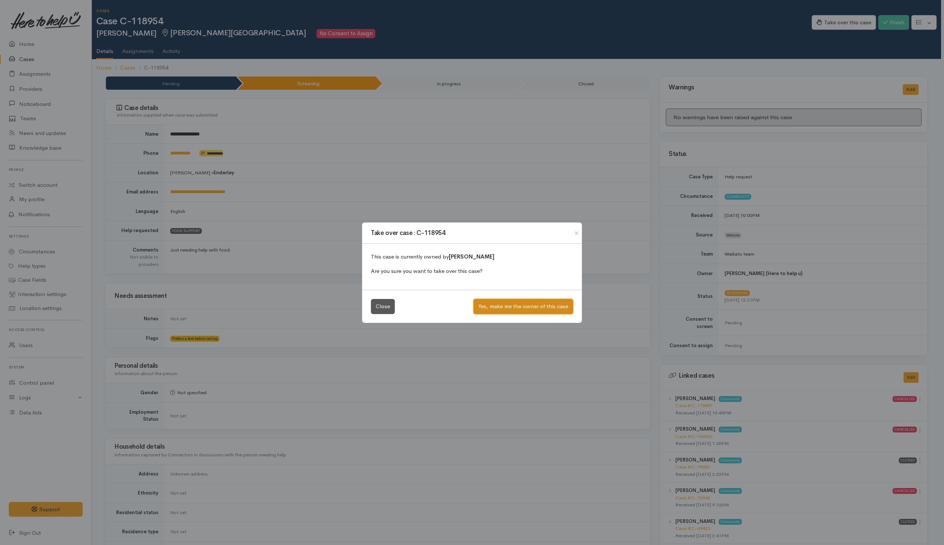
click at [546, 303] on button "Yes, make me the owner of this case" at bounding box center [524, 306] width 100 height 15
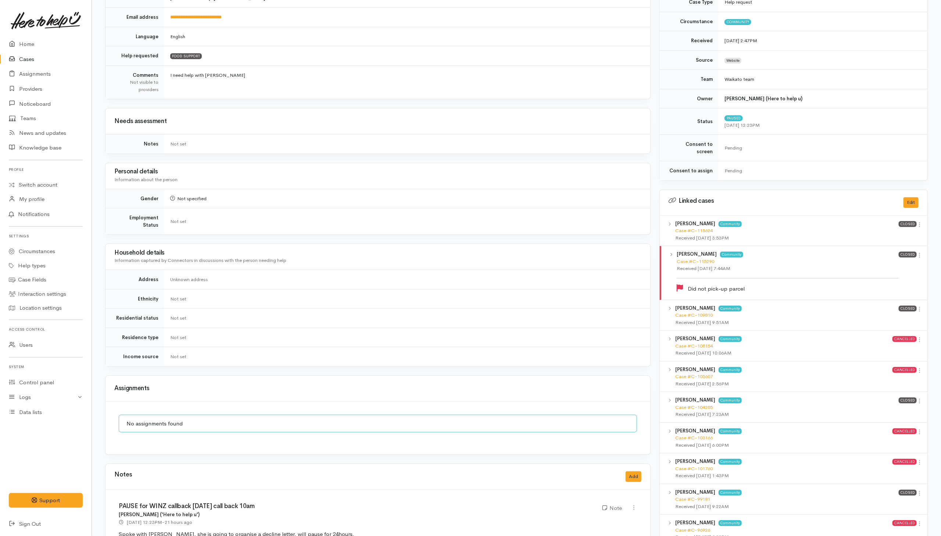
scroll to position [276, 0]
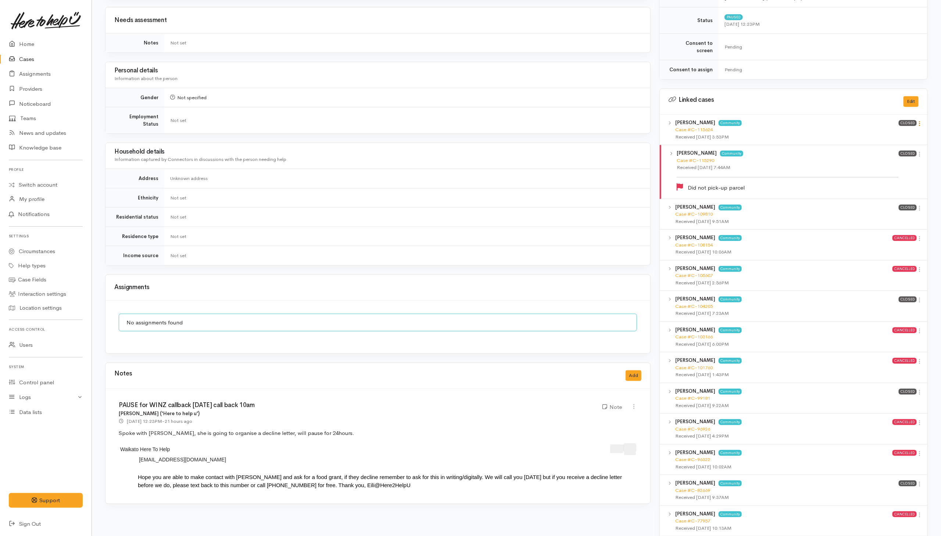
click at [626, 121] on icon at bounding box center [920, 124] width 6 height 6
click at [626, 134] on link "View case" at bounding box center [894, 137] width 58 height 11
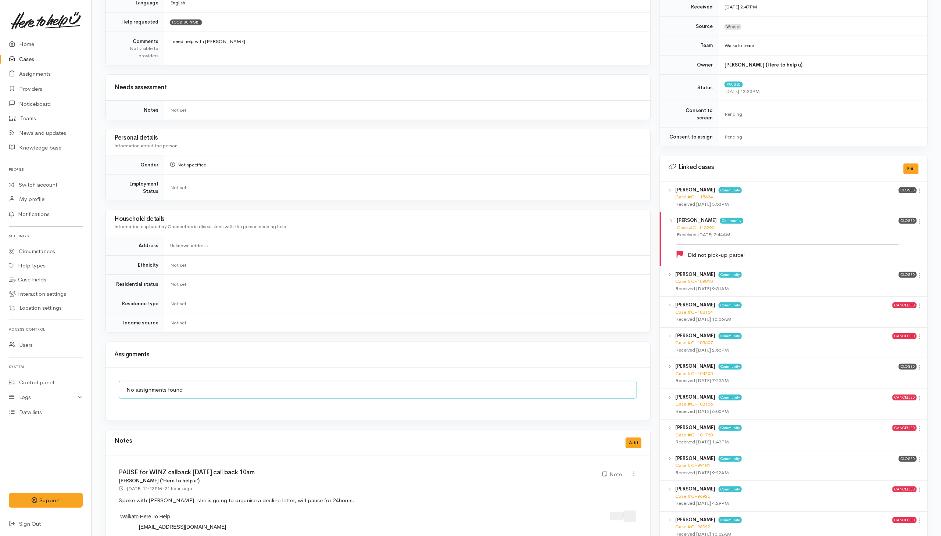
scroll to position [0, 0]
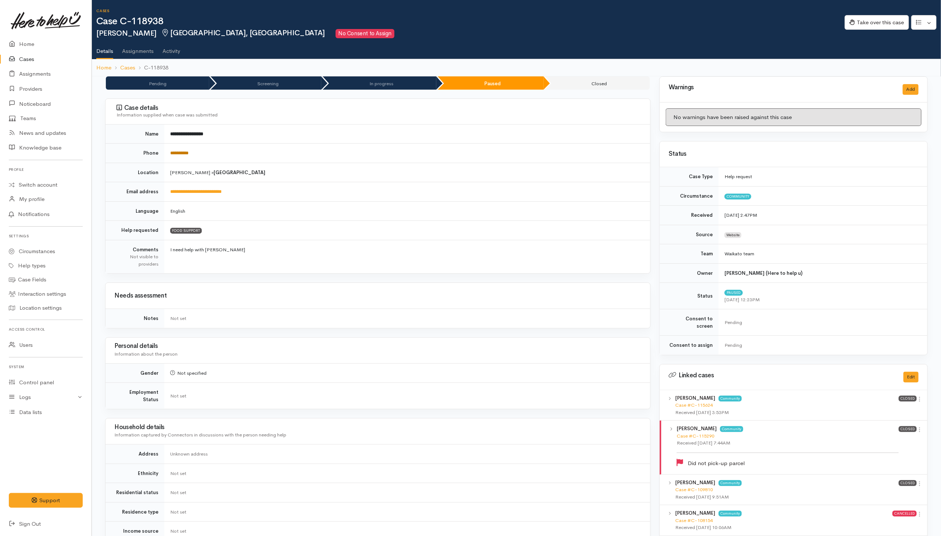
click at [184, 154] on link "**********" at bounding box center [179, 153] width 18 height 5
click at [626, 26] on button "Take over this case" at bounding box center [877, 22] width 64 height 15
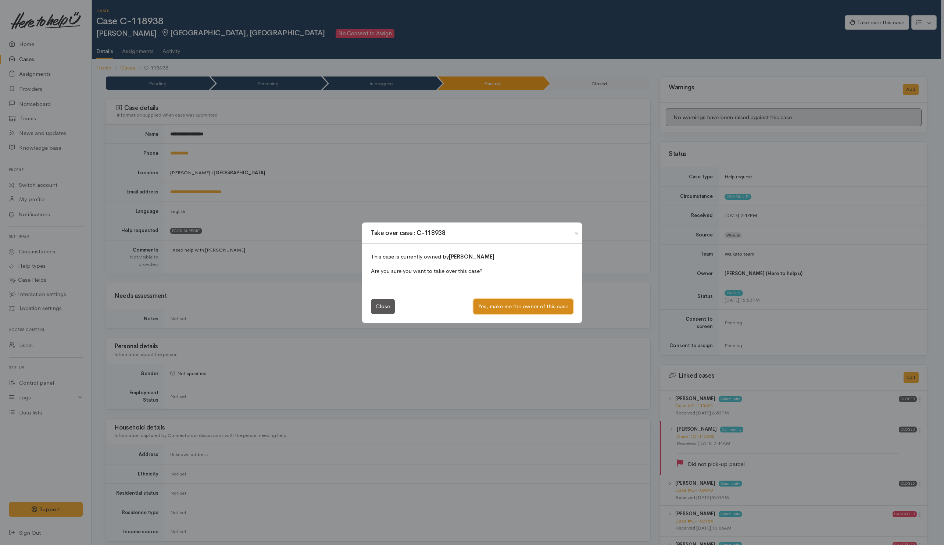
click at [554, 310] on button "Yes, make me the owner of this case" at bounding box center [524, 306] width 100 height 15
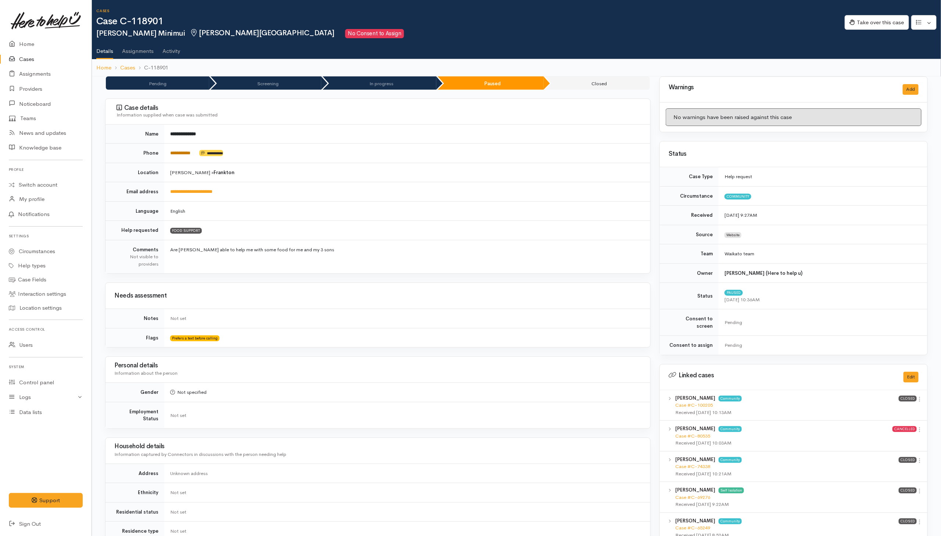
drag, startPoint x: 174, startPoint y: 151, endPoint x: 178, endPoint y: 151, distance: 4.0
click at [174, 151] on link "**********" at bounding box center [180, 153] width 20 height 5
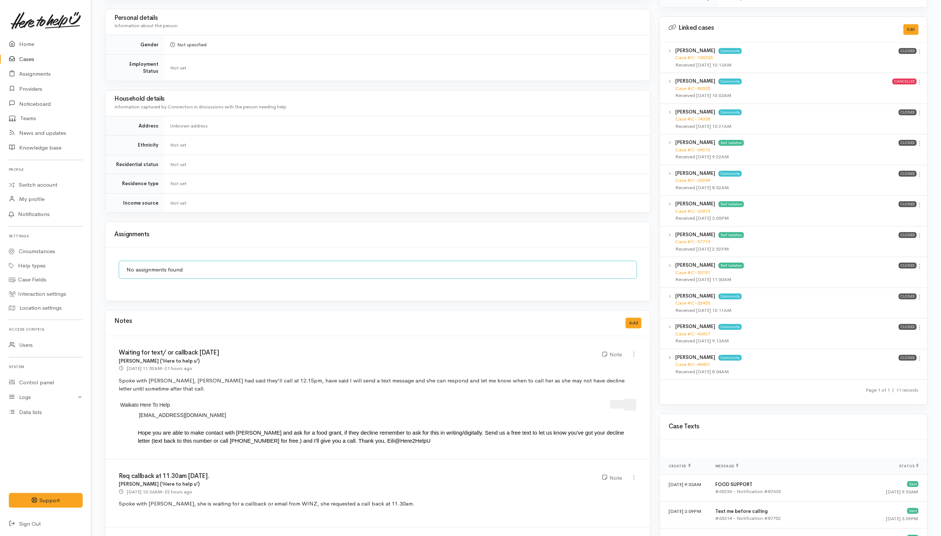
scroll to position [496, 0]
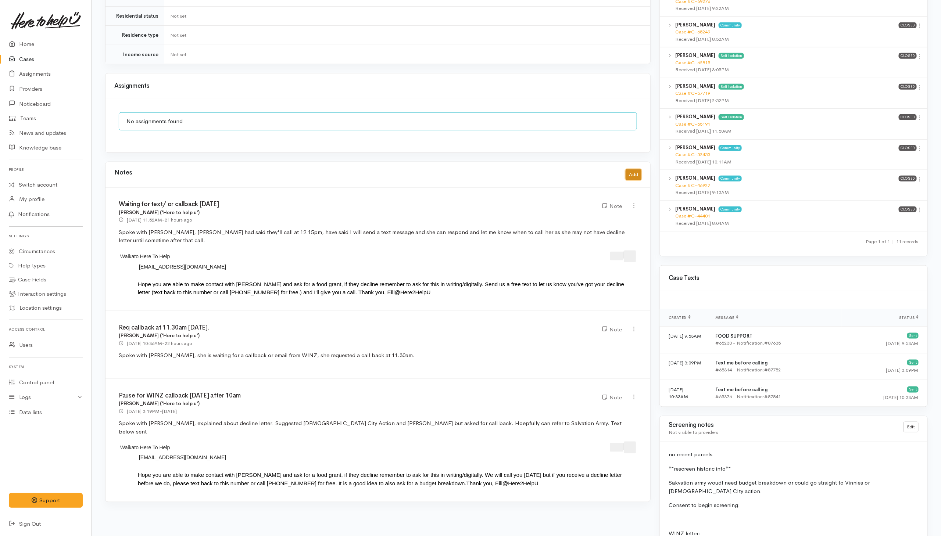
click at [626, 170] on button "Add" at bounding box center [634, 175] width 16 height 11
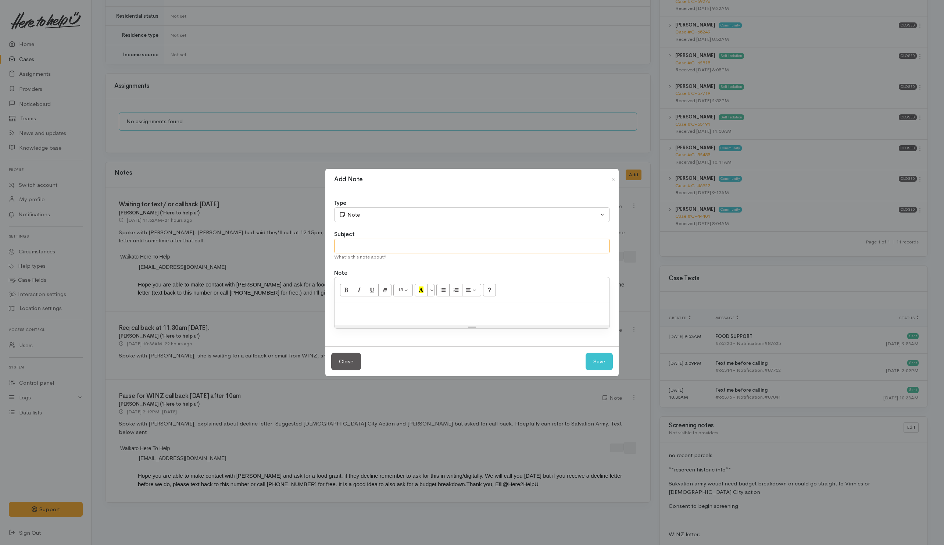
click at [386, 245] on input "text" at bounding box center [472, 246] width 276 height 15
type input "Still waiting on MSD to return call"
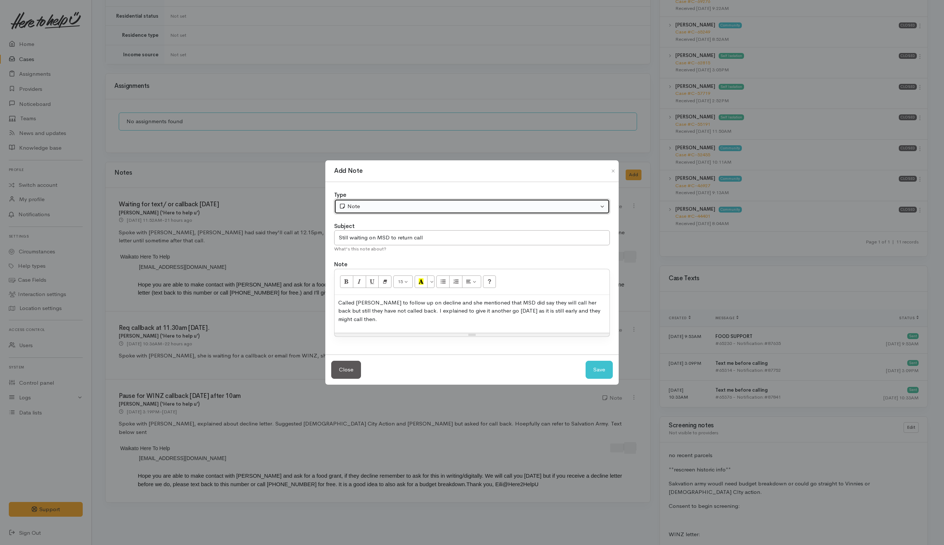
click at [518, 211] on div "Note" at bounding box center [469, 206] width 260 height 8
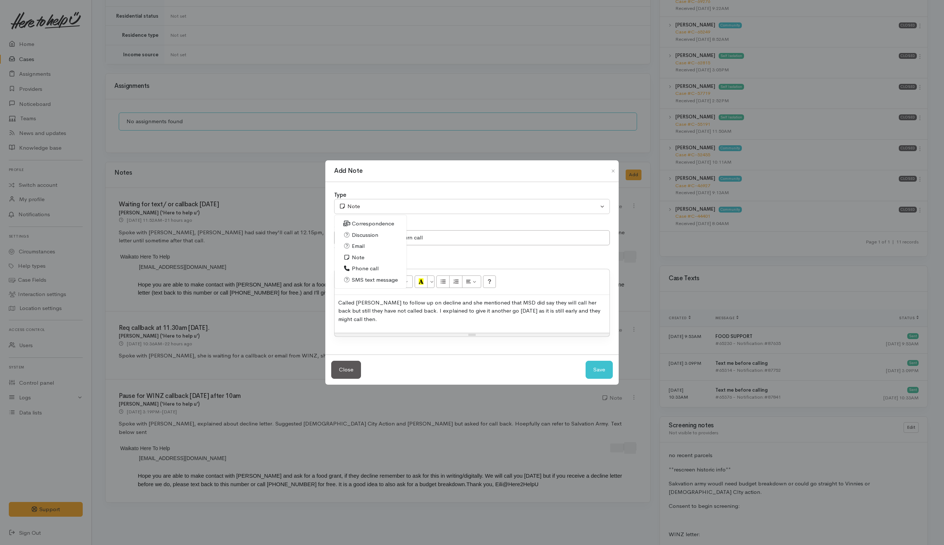
click at [366, 271] on span "Phone call" at bounding box center [365, 268] width 27 height 8
select select "3"
click at [603, 319] on p "Called Ashlea to follow up on decline and she mentioned that MSD did say they w…" at bounding box center [472, 311] width 268 height 25
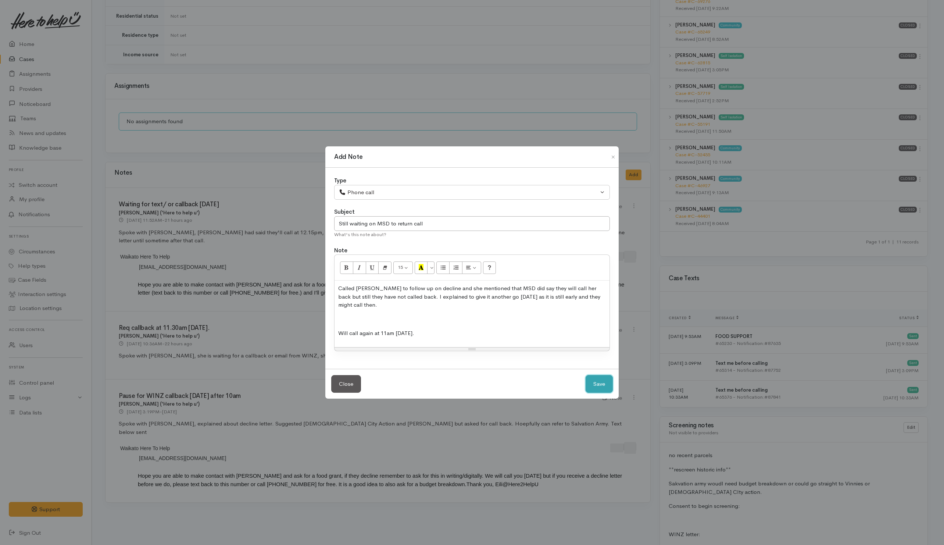
click at [600, 357] on button "Save" at bounding box center [599, 384] width 27 height 18
select select "1"
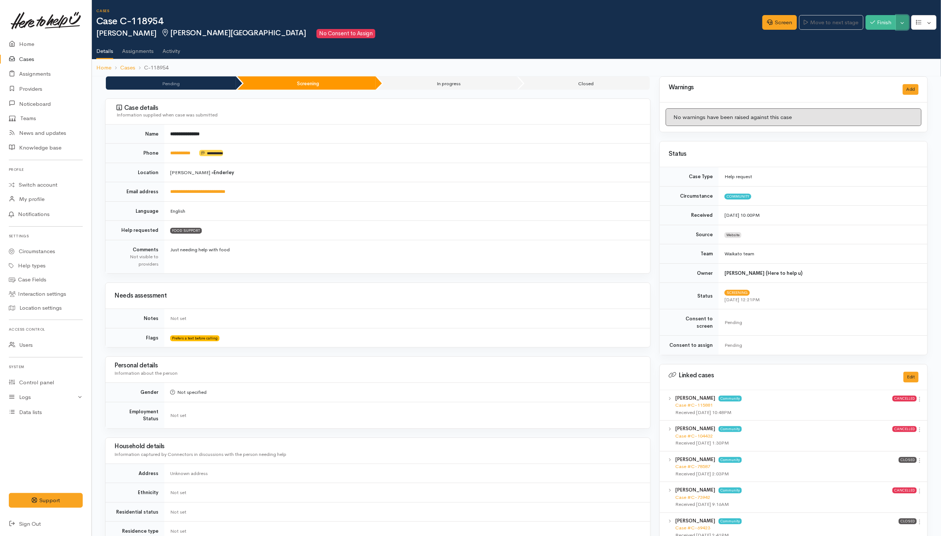
click at [901, 21] on button "Toggle Dropdown" at bounding box center [902, 22] width 13 height 15
click at [877, 52] on link "Cancel" at bounding box center [880, 50] width 58 height 11
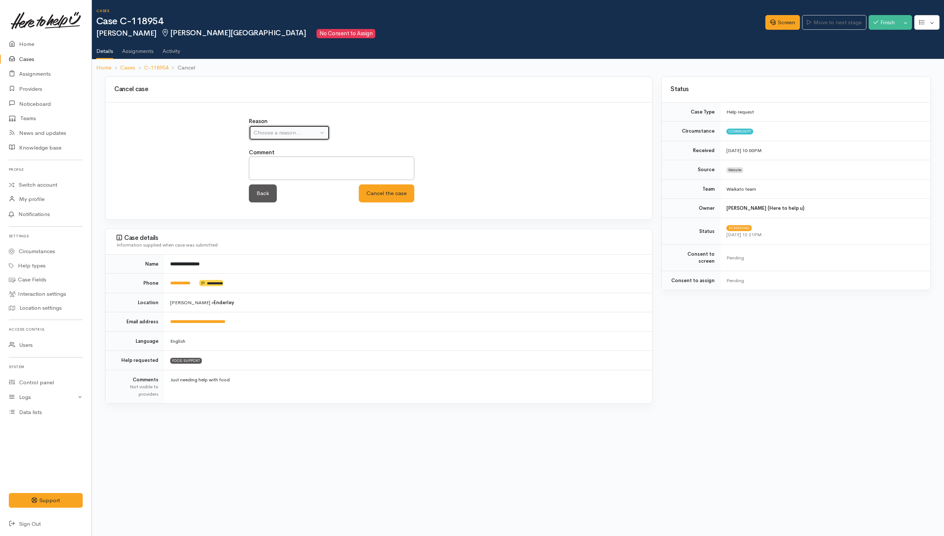
click at [296, 136] on div "Choose a reason..." at bounding box center [286, 133] width 65 height 8
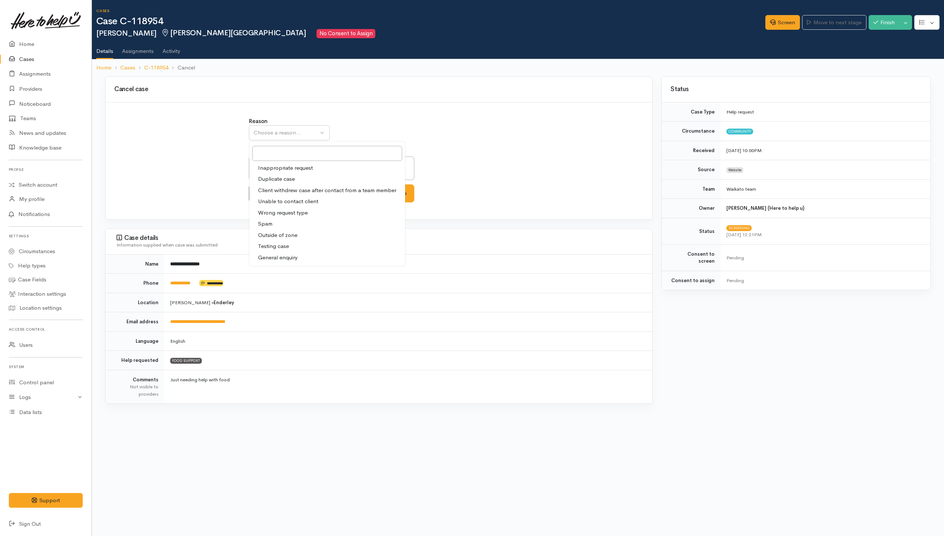
click at [270, 193] on span "Client withdrew case after contact from a team member" at bounding box center [327, 190] width 138 height 8
select select "3"
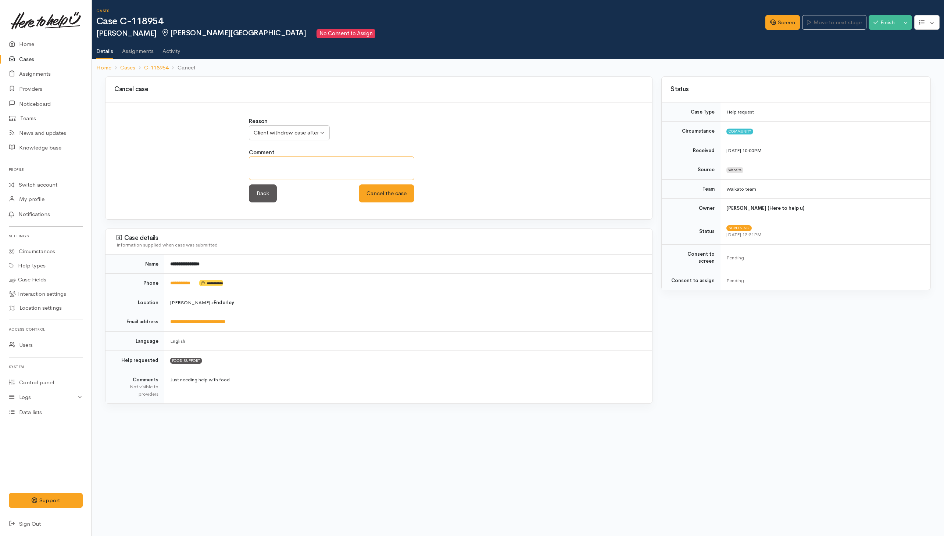
click at [304, 174] on textarea at bounding box center [331, 169] width 165 height 24
type textarea "already received support from MSD"
click at [386, 192] on button "Cancel the case" at bounding box center [387, 194] width 56 height 18
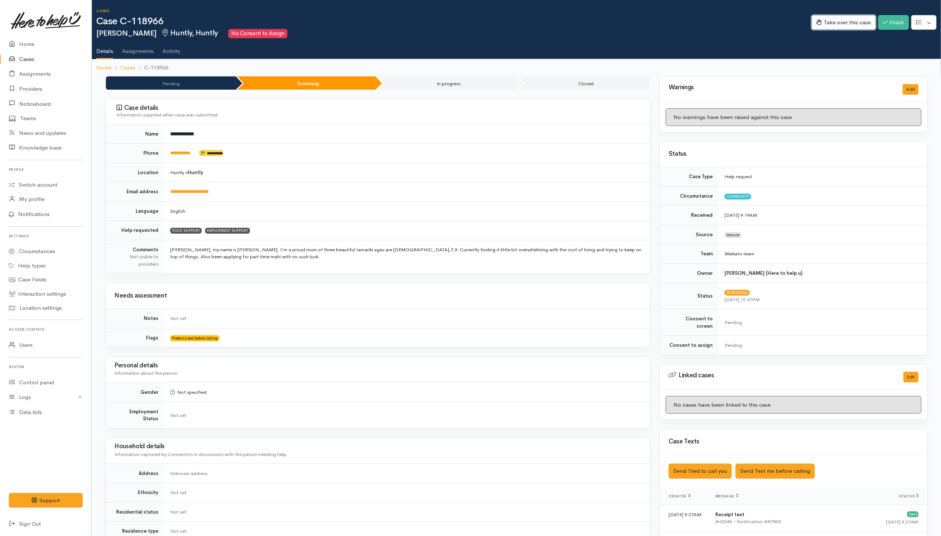
click at [834, 26] on button "Take over this case" at bounding box center [844, 22] width 64 height 15
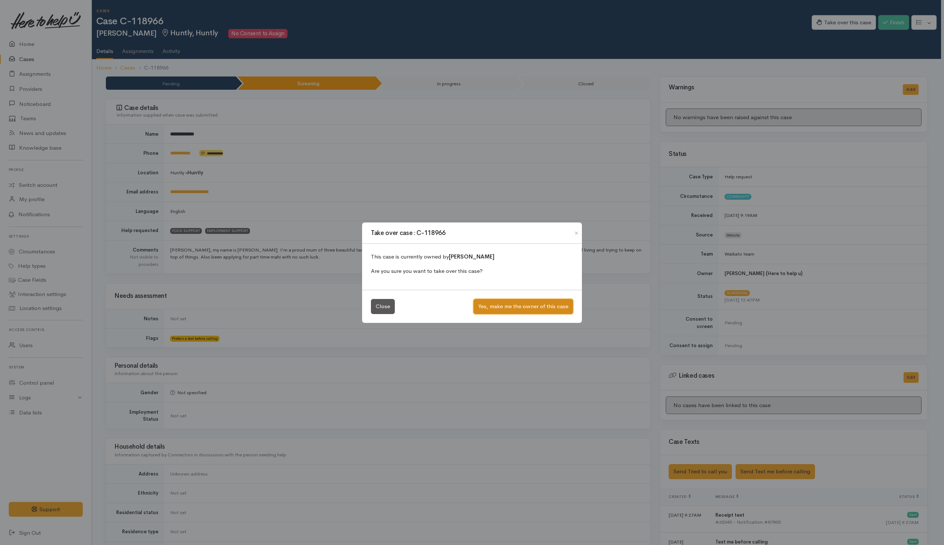
click at [530, 303] on button "Yes, make me the owner of this case" at bounding box center [524, 306] width 100 height 15
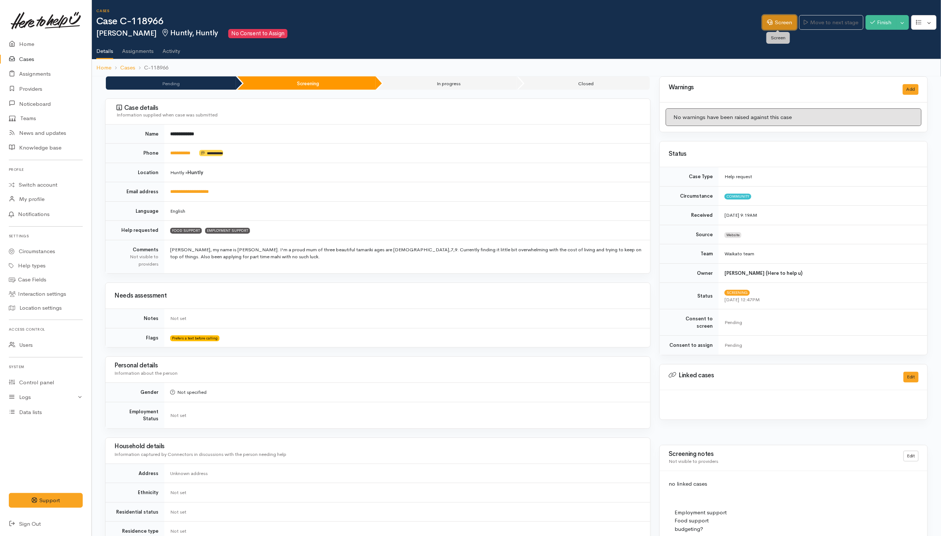
click at [778, 20] on link "Screen" at bounding box center [780, 22] width 35 height 15
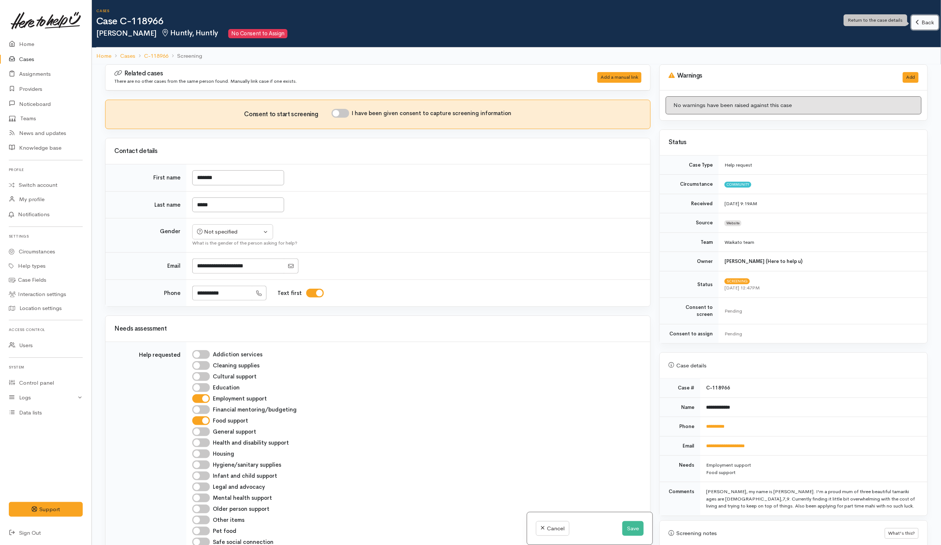
click at [923, 25] on link "Back" at bounding box center [926, 22] width 28 height 15
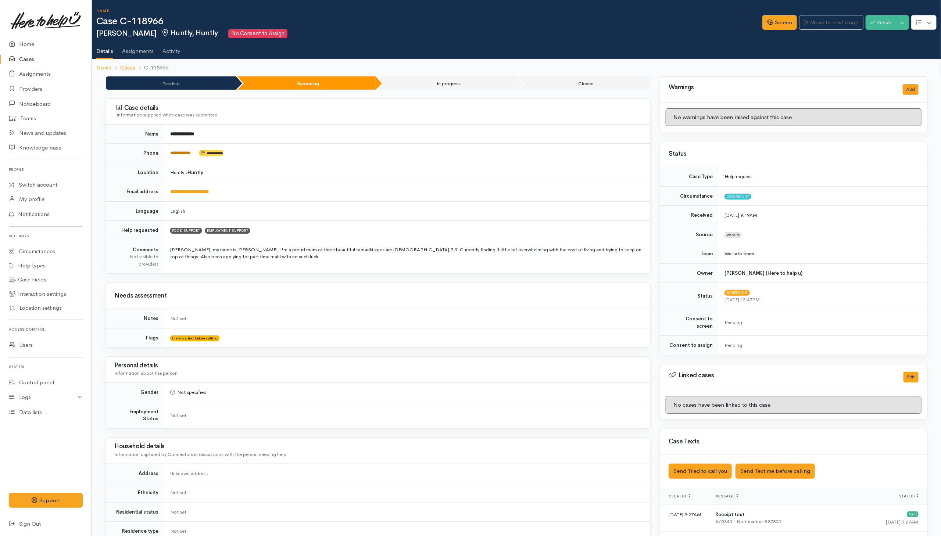
click at [181, 155] on link "**********" at bounding box center [180, 153] width 20 height 5
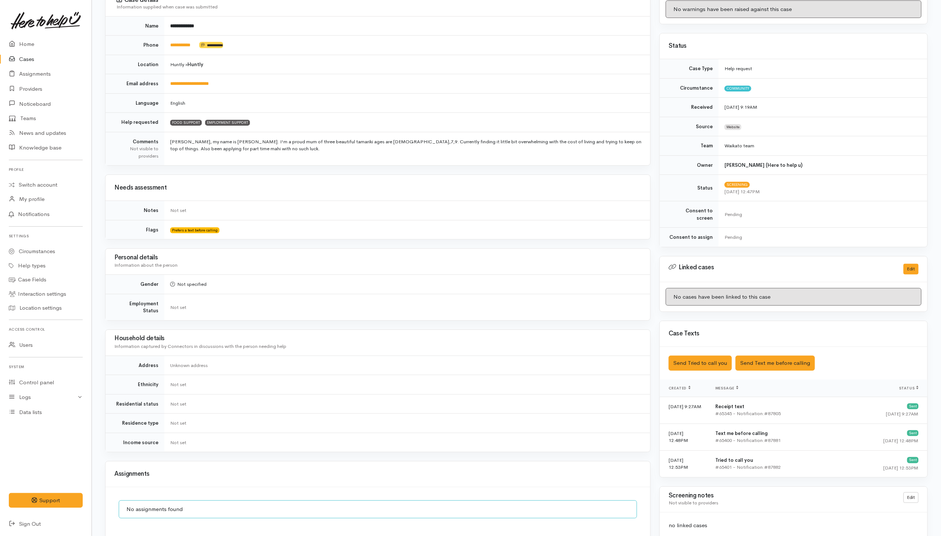
scroll to position [221, 0]
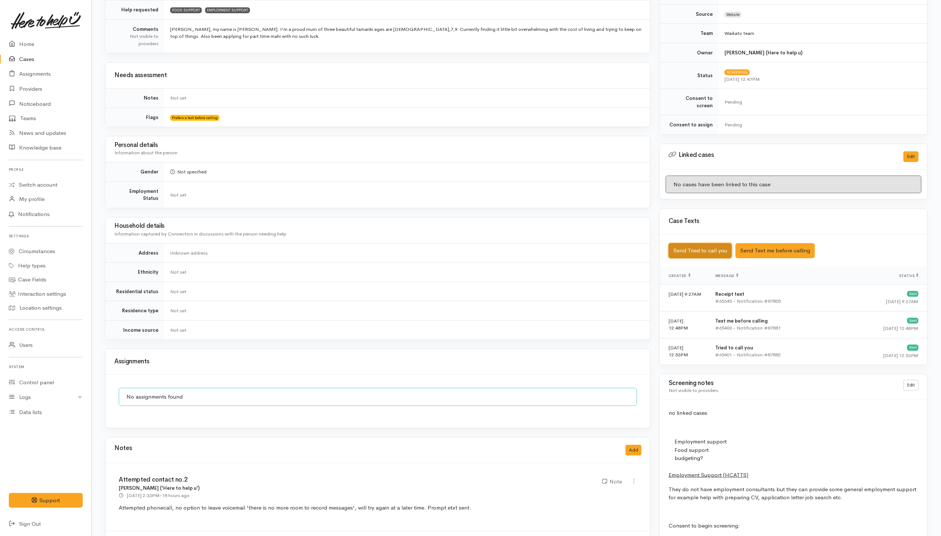
click at [709, 246] on button "Send Tried to call you" at bounding box center [700, 250] width 63 height 15
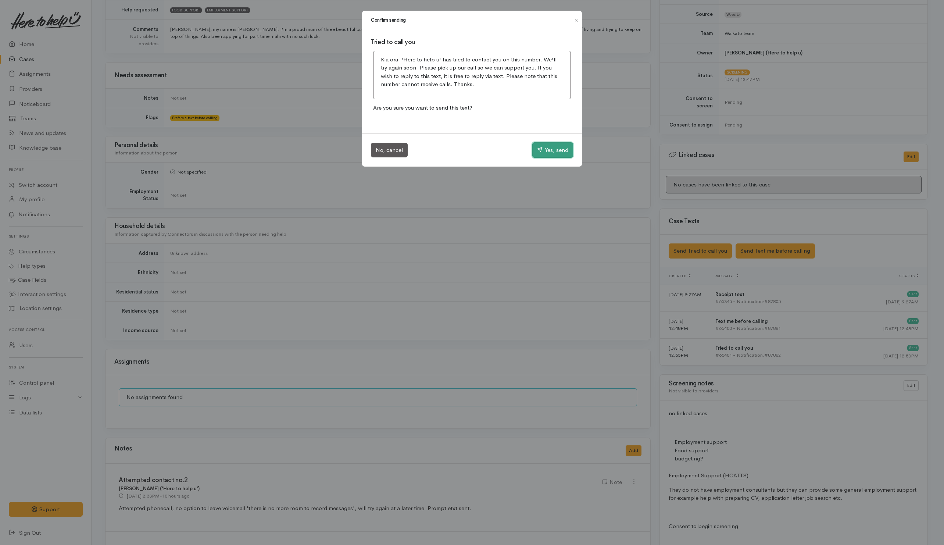
click at [558, 154] on button "Yes, send" at bounding box center [552, 149] width 41 height 15
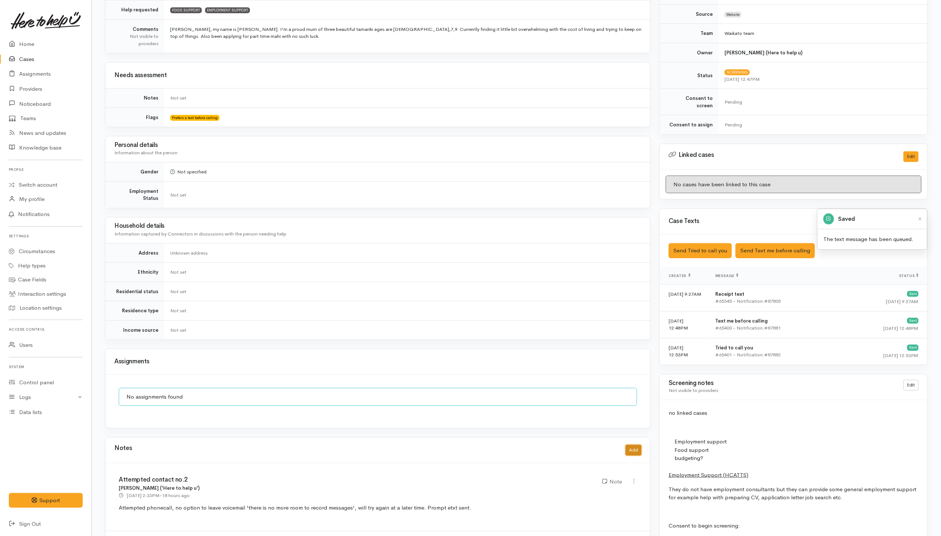
click at [632, 453] on button "Add" at bounding box center [634, 450] width 16 height 11
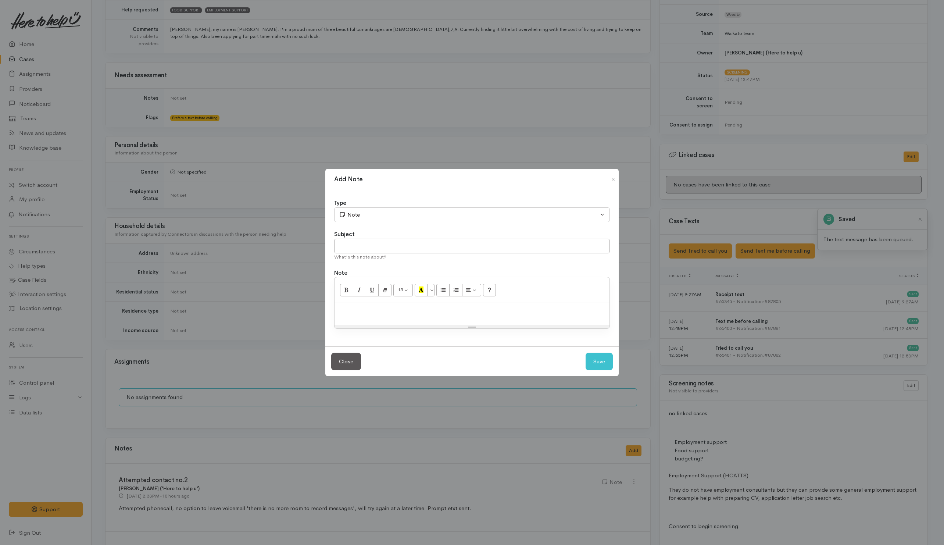
click at [442, 303] on div at bounding box center [472, 314] width 275 height 22
click at [382, 312] on p "Called and ther" at bounding box center [472, 311] width 268 height 8
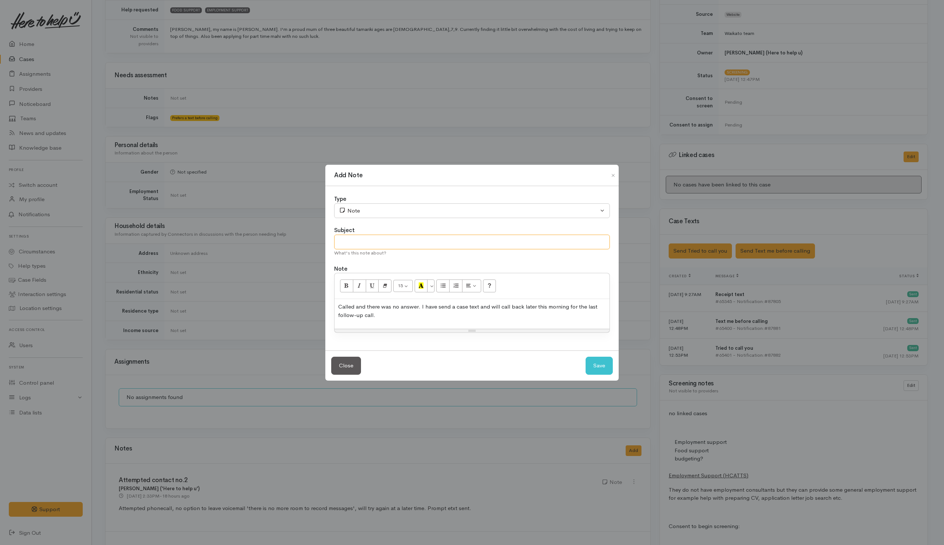
click at [431, 245] on input "text" at bounding box center [472, 242] width 276 height 15
type input "3rd attempt"
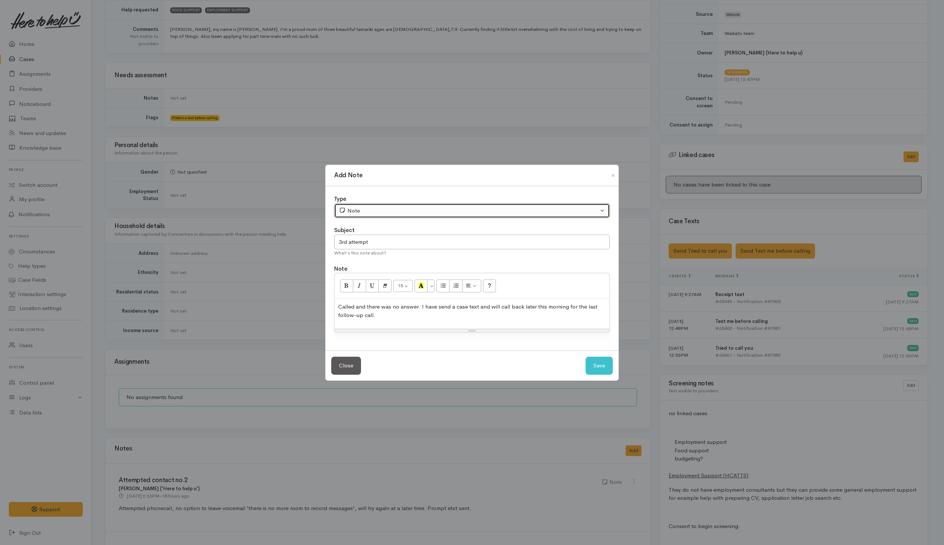
click at [420, 211] on div "Note" at bounding box center [469, 211] width 260 height 8
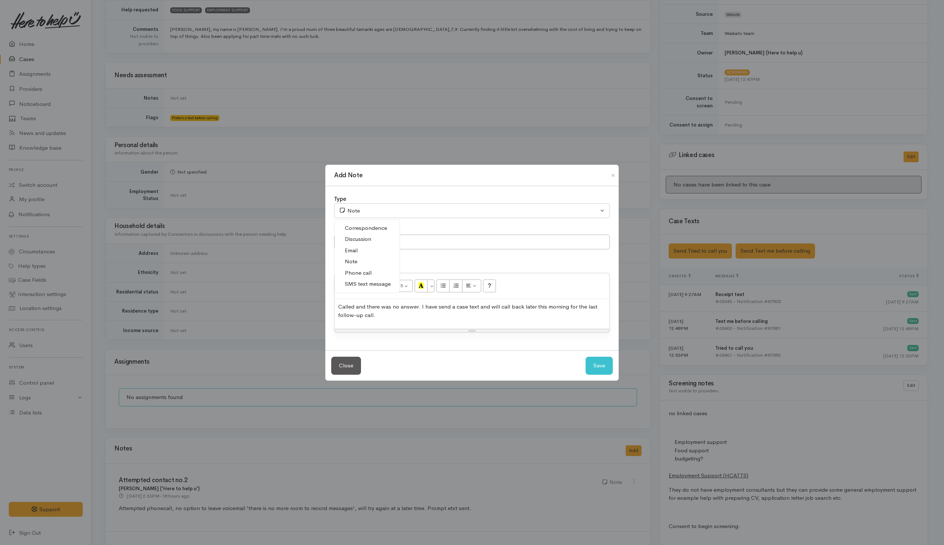
click at [360, 274] on span "Phone call" at bounding box center [358, 273] width 27 height 8
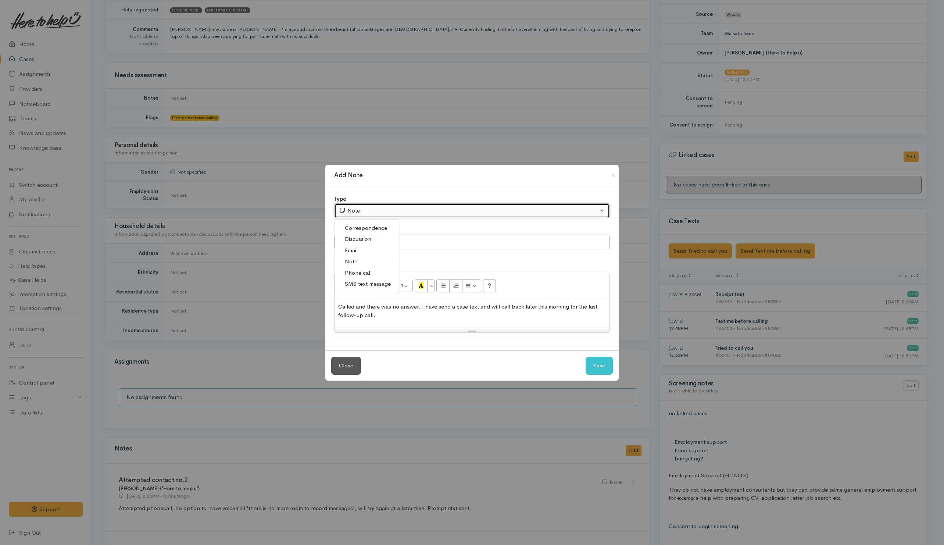
select select "3"
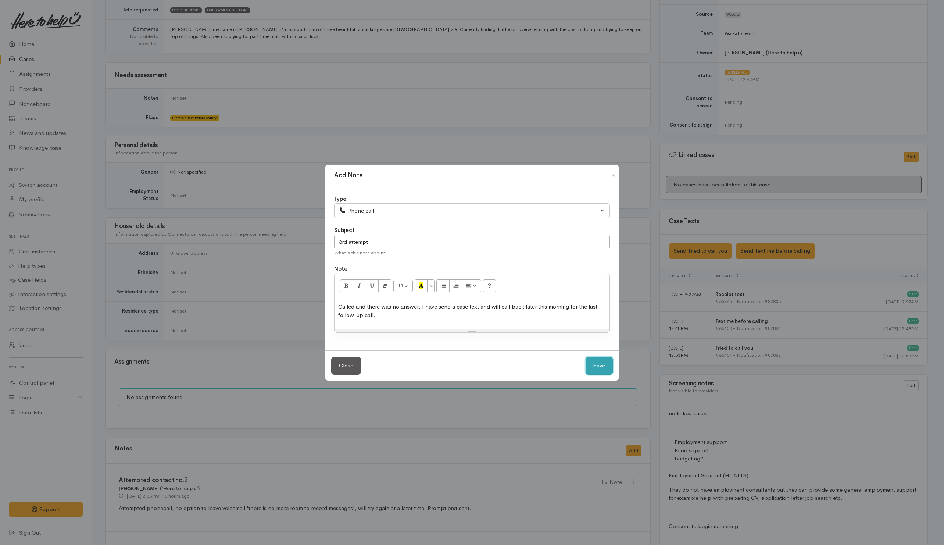
click at [602, 368] on button "Save" at bounding box center [599, 366] width 27 height 18
select select "1"
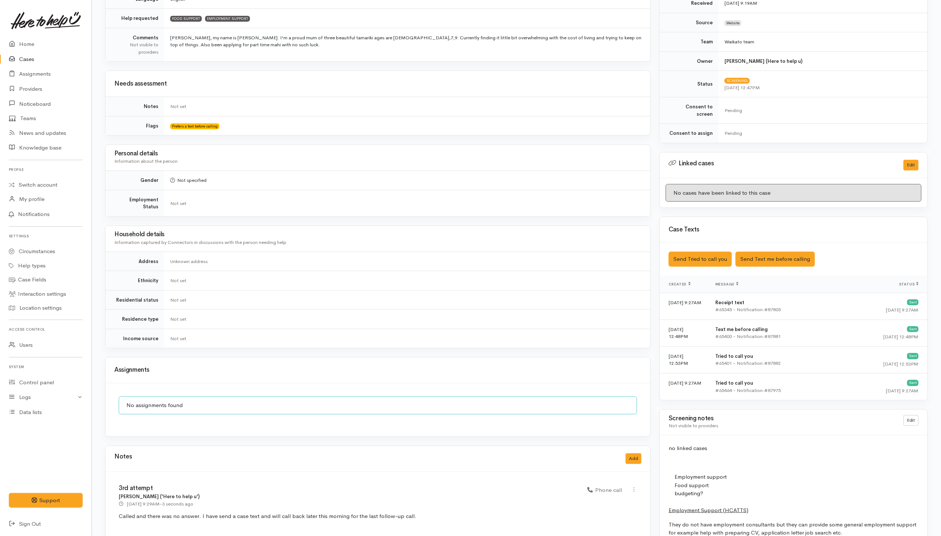
scroll to position [276, 0]
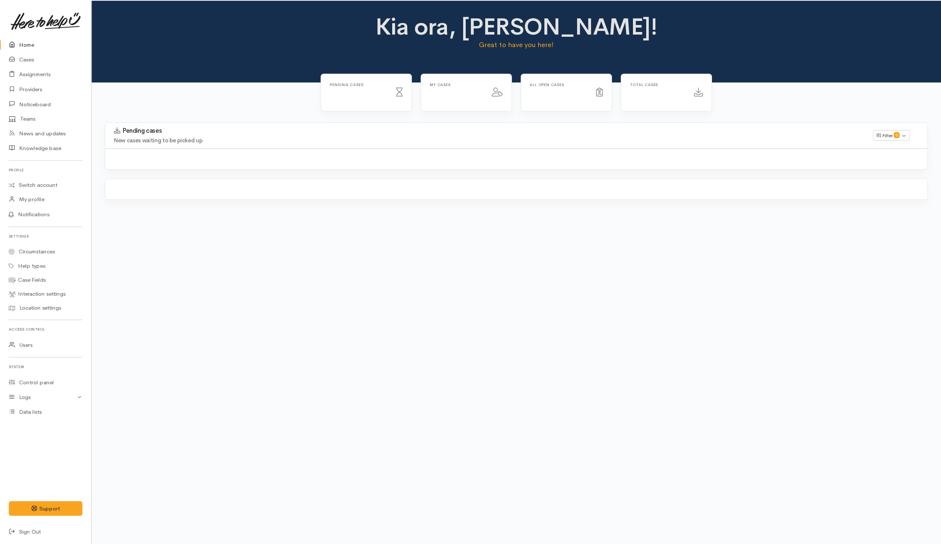
scroll to position [55, 0]
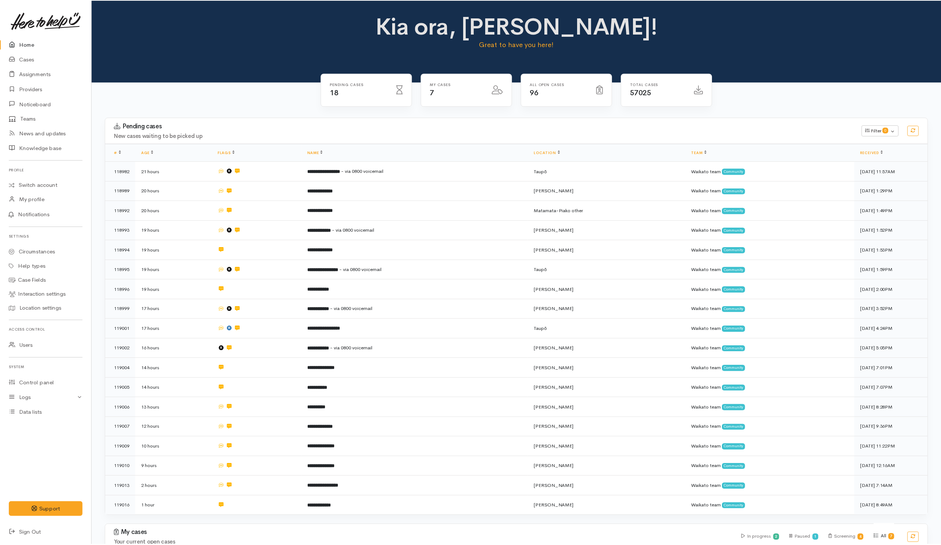
scroll to position [55, 0]
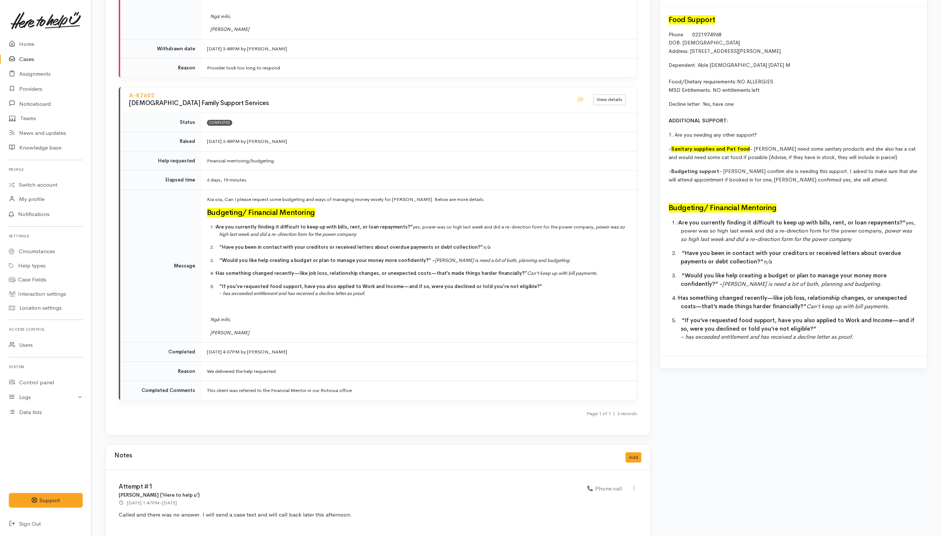
scroll to position [1258, 0]
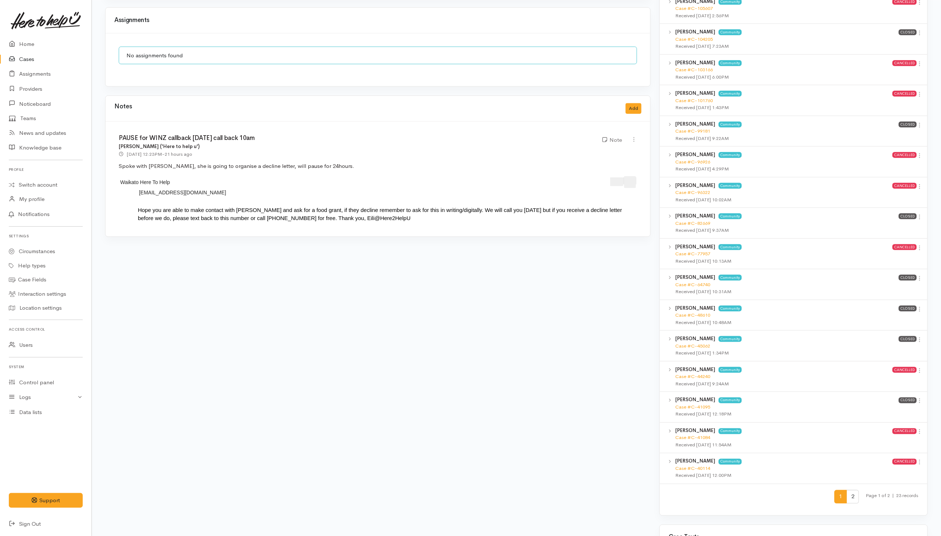
scroll to position [441, 0]
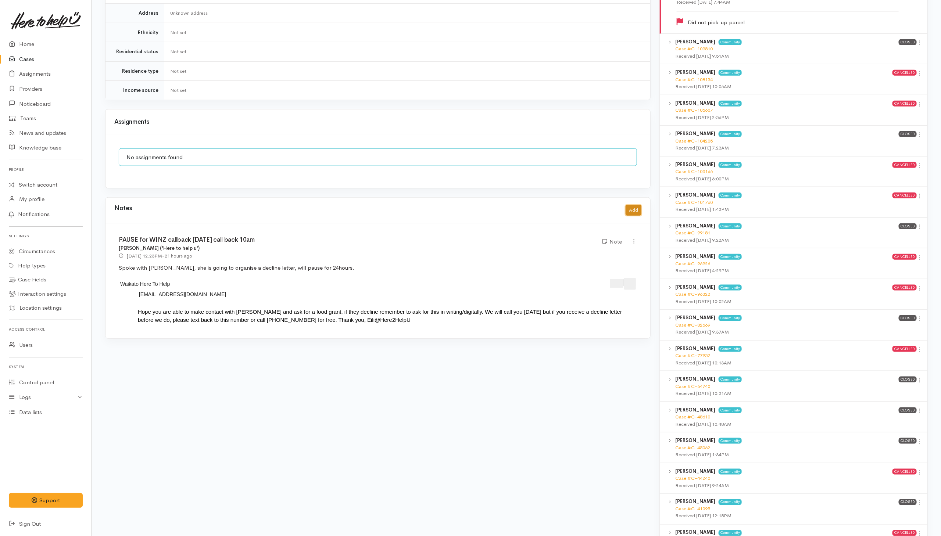
click at [636, 205] on button "Add" at bounding box center [634, 210] width 16 height 11
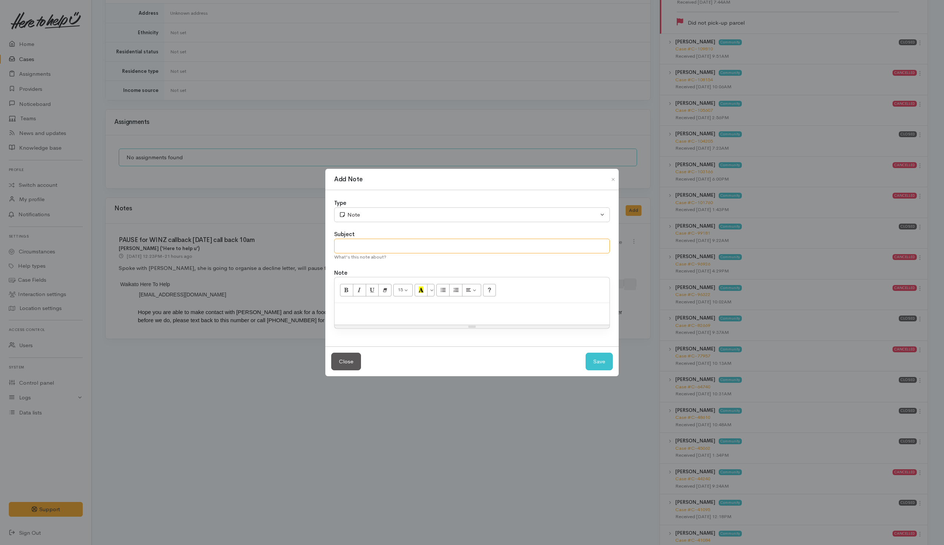
click at [406, 247] on input "text" at bounding box center [472, 246] width 276 height 15
type input "Follow up with decline letter"
click at [437, 313] on p at bounding box center [472, 311] width 268 height 8
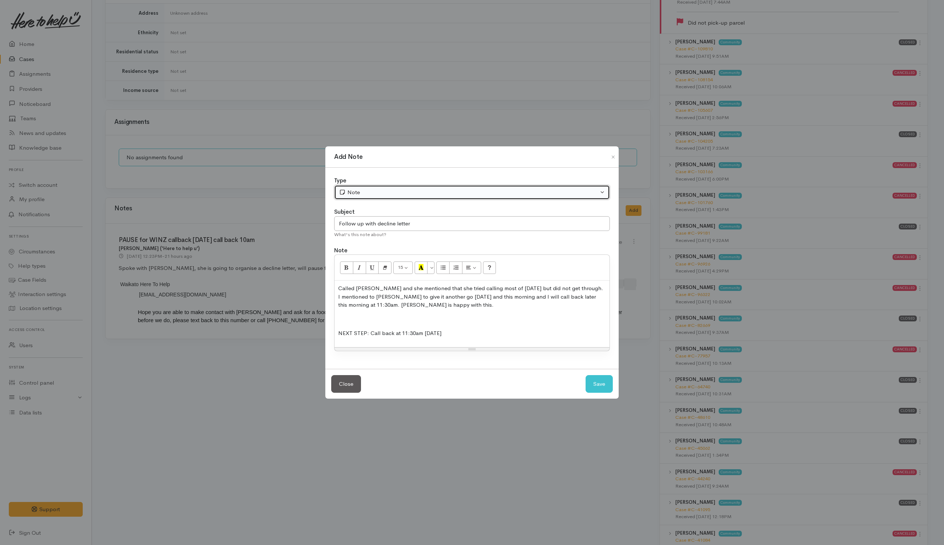
click at [542, 194] on div "Note" at bounding box center [469, 192] width 260 height 8
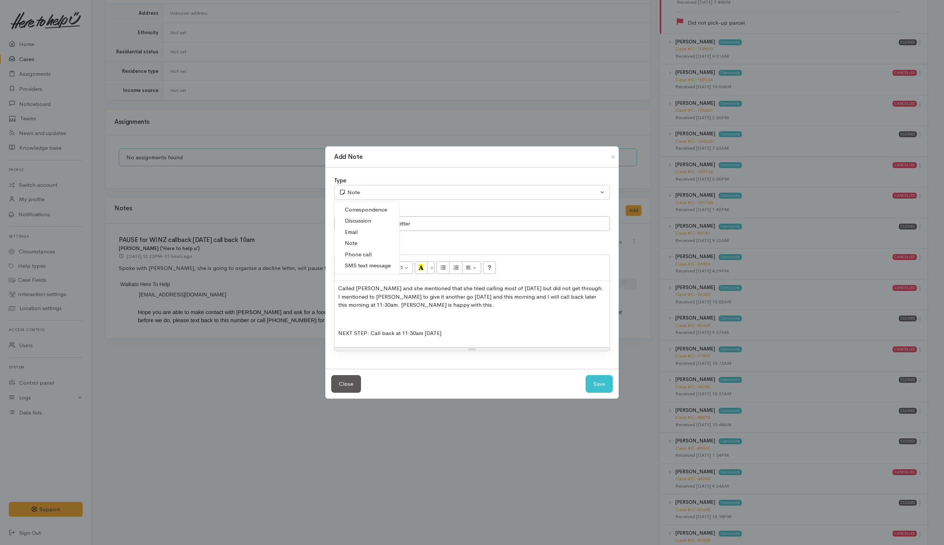
click at [362, 253] on span "Phone call" at bounding box center [358, 254] width 27 height 8
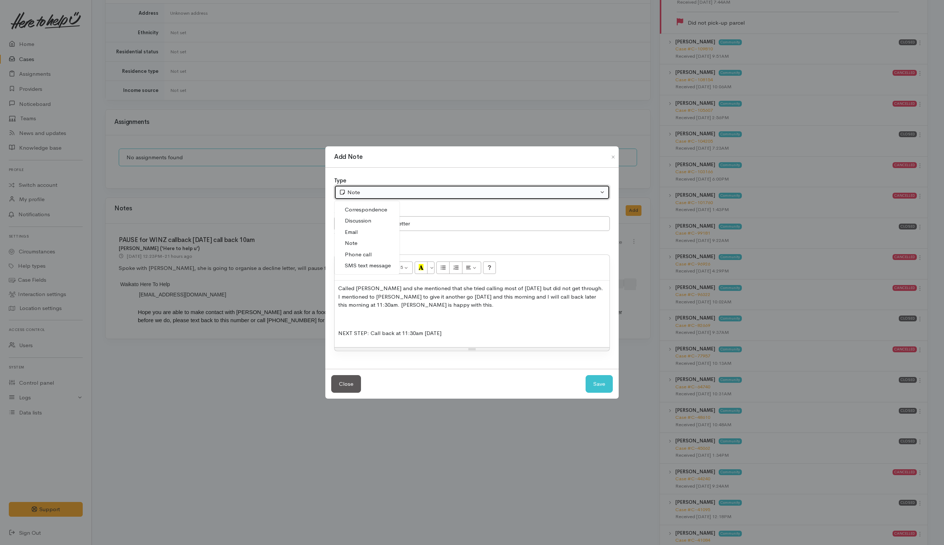
select select "3"
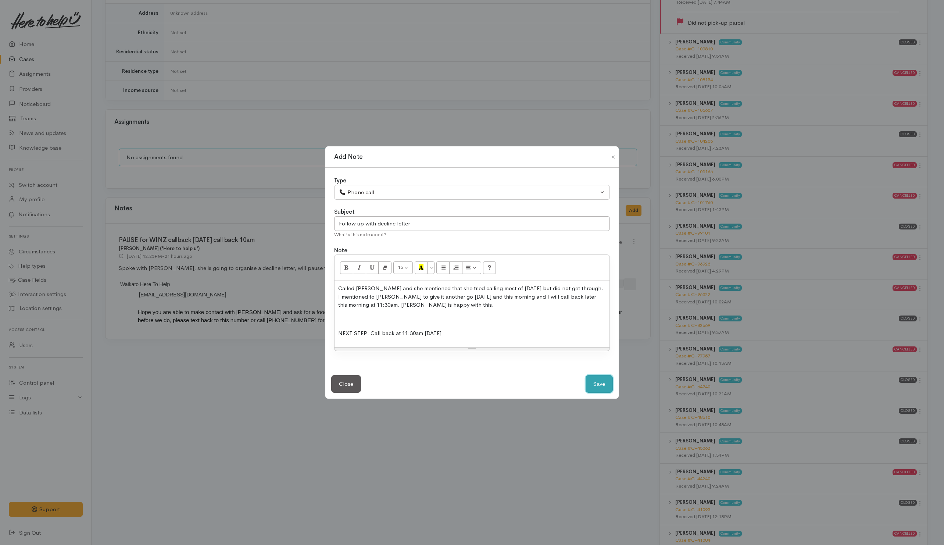
click at [605, 383] on button "Save" at bounding box center [599, 384] width 27 height 18
select select "1"
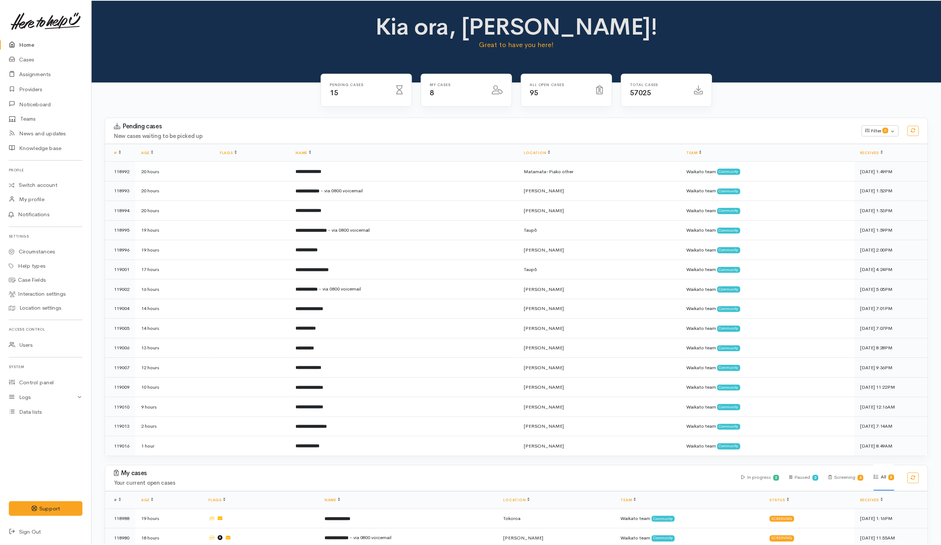
scroll to position [55, 0]
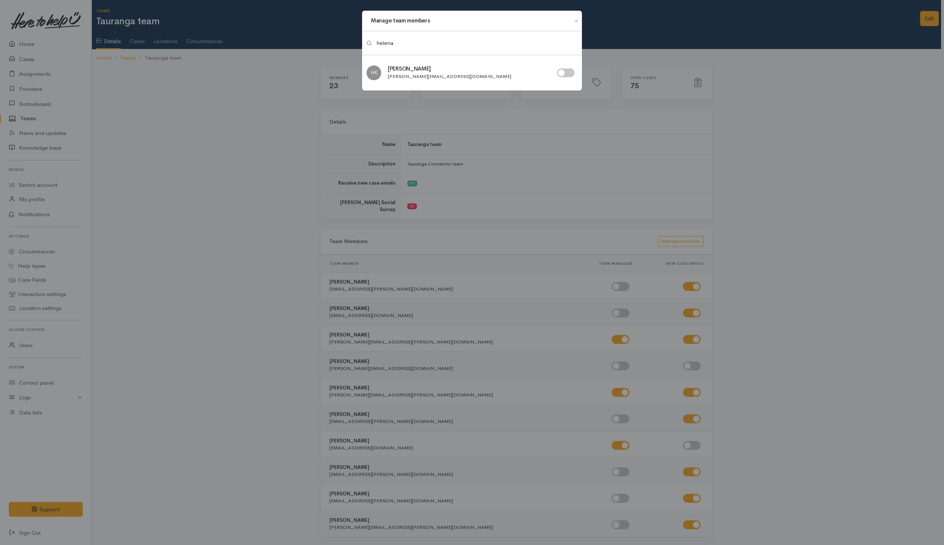
click at [94, 113] on div "Manage team members helena HK Helena Kaufononga" at bounding box center [472, 272] width 944 height 545
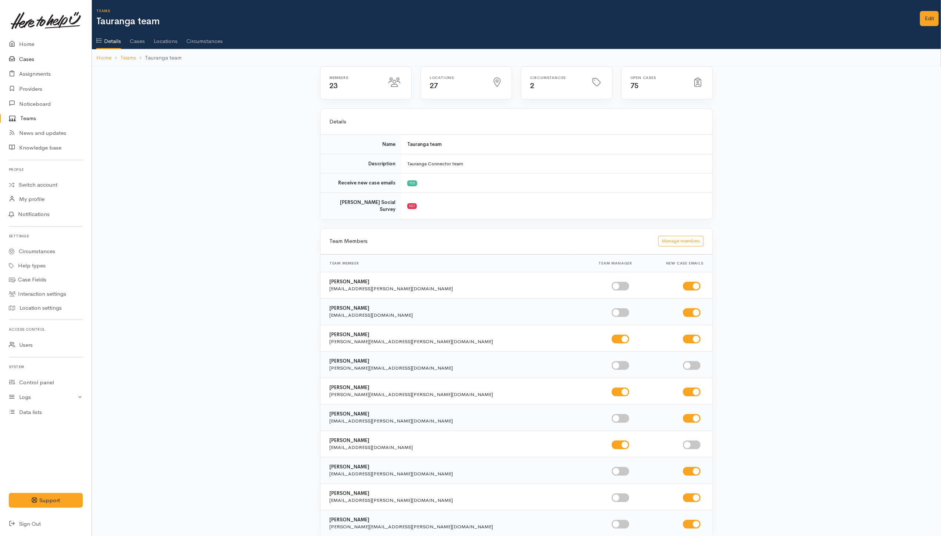
click at [26, 58] on link "Cases" at bounding box center [46, 59] width 92 height 15
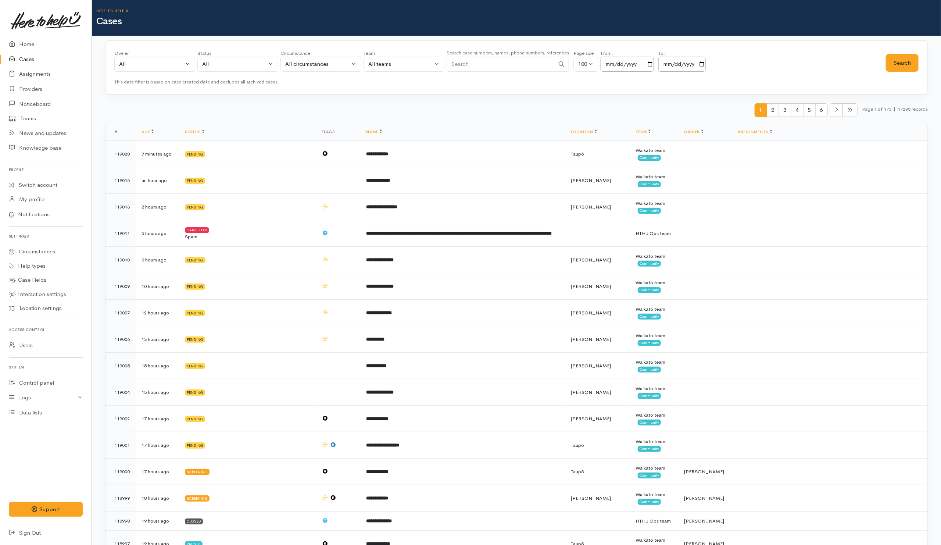
click at [373, 110] on div "1 2 3 4 5 6 Page 1 of 173 | 17295 records" at bounding box center [516, 112] width 823 height 19
click at [28, 90] on link "Providers" at bounding box center [46, 89] width 92 height 15
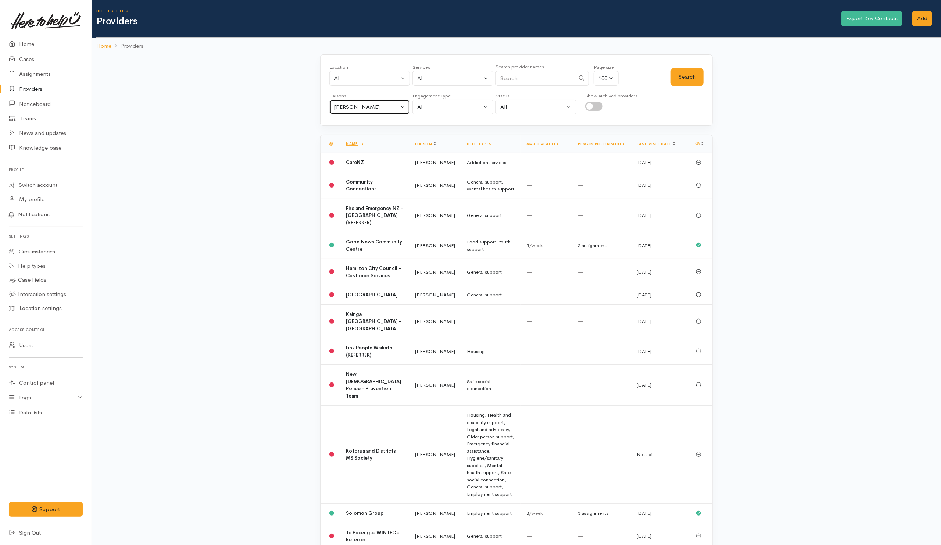
click at [399, 114] on button "[PERSON_NAME]" at bounding box center [369, 107] width 81 height 15
click at [344, 148] on link "All" at bounding box center [370, 141] width 80 height 11
select select "null"
click at [520, 83] on input "Search" at bounding box center [535, 78] width 79 height 15
click at [527, 76] on input "Search" at bounding box center [535, 78] width 79 height 15
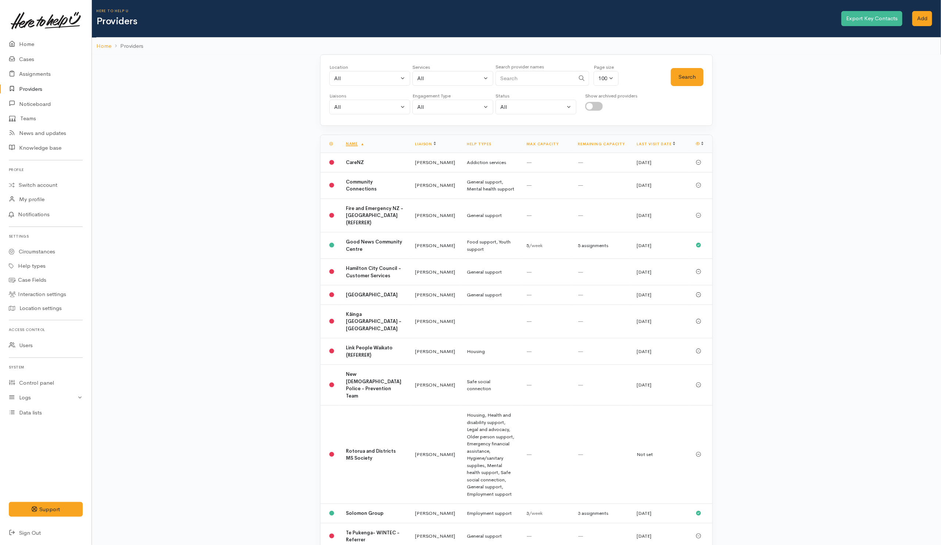
click at [499, 83] on input "Search" at bounding box center [535, 78] width 79 height 15
drag, startPoint x: 501, startPoint y: 146, endPoint x: 500, endPoint y: 140, distance: 5.6
click at [500, 145] on th "Help types" at bounding box center [491, 144] width 60 height 18
click at [543, 79] on input "Search" at bounding box center [535, 78] width 79 height 15
click at [769, 119] on div "Location All Tauranga Eastern Bay of Plenty - other Kawerau Ōhope Ōpōtiki Whaka…" at bounding box center [516, 322] width 849 height 536
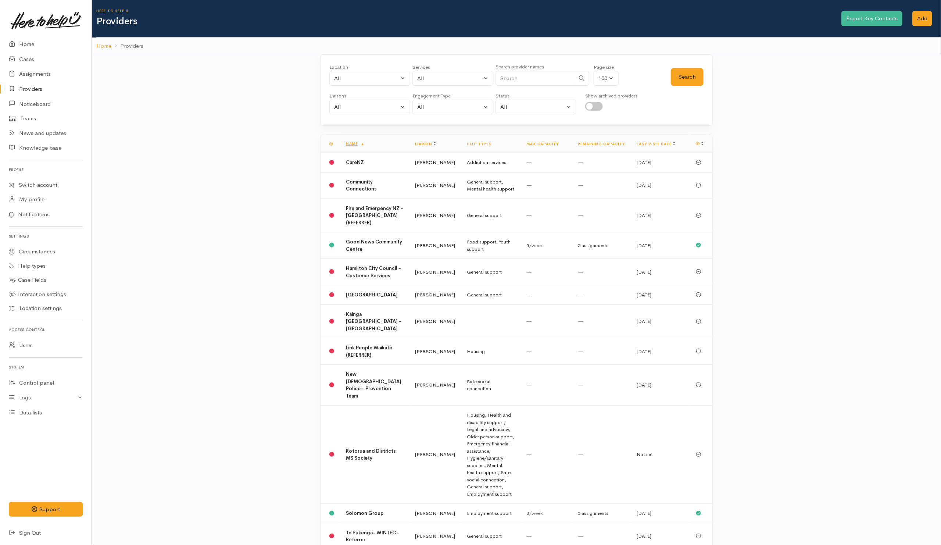
click at [539, 78] on input "Search" at bounding box center [535, 78] width 79 height 15
type input "PG"
drag, startPoint x: 692, startPoint y: 77, endPoint x: 689, endPoint y: 73, distance: 5.0
click at [692, 76] on button "Search" at bounding box center [687, 77] width 33 height 18
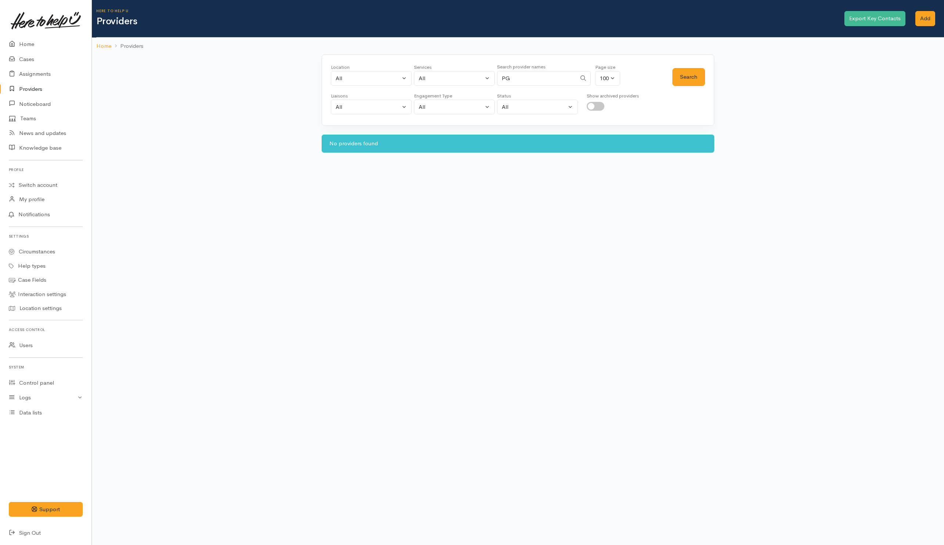
click at [599, 106] on input "checkbox" at bounding box center [596, 106] width 18 height 9
checkbox input "true"
click at [698, 75] on button "Search" at bounding box center [689, 77] width 33 height 18
click at [702, 75] on button "Search" at bounding box center [689, 77] width 33 height 18
click at [533, 83] on input "PG" at bounding box center [536, 78] width 79 height 15
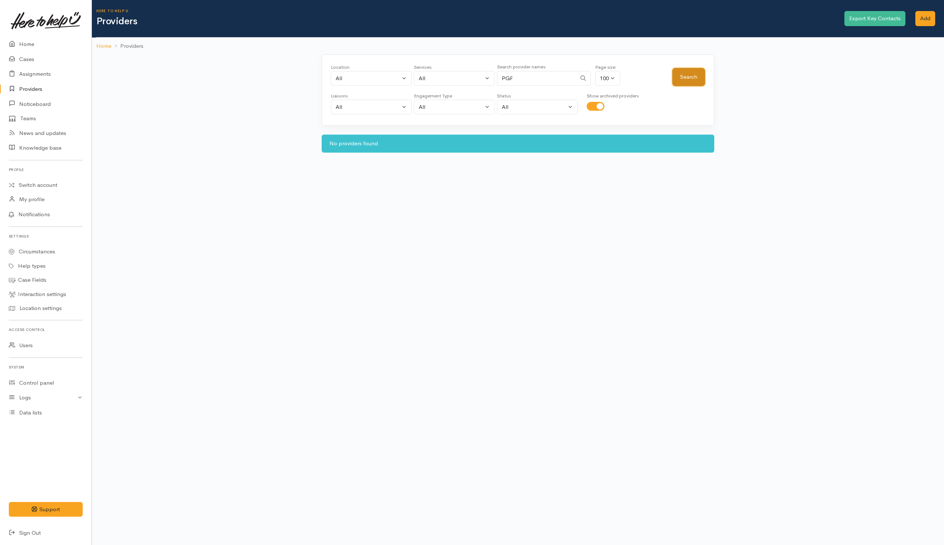
click at [684, 80] on button "Search" at bounding box center [689, 77] width 33 height 18
click at [684, 78] on button "Search" at bounding box center [689, 77] width 33 height 18
drag, startPoint x: 543, startPoint y: 74, endPoint x: 477, endPoint y: 69, distance: 66.1
click at [470, 77] on div "Location All Tauranga Eastern Bay of Plenty - other Kawerau Ōhope Ōpōtiki Whaka…" at bounding box center [502, 77] width 342 height 26
type input "Problem"
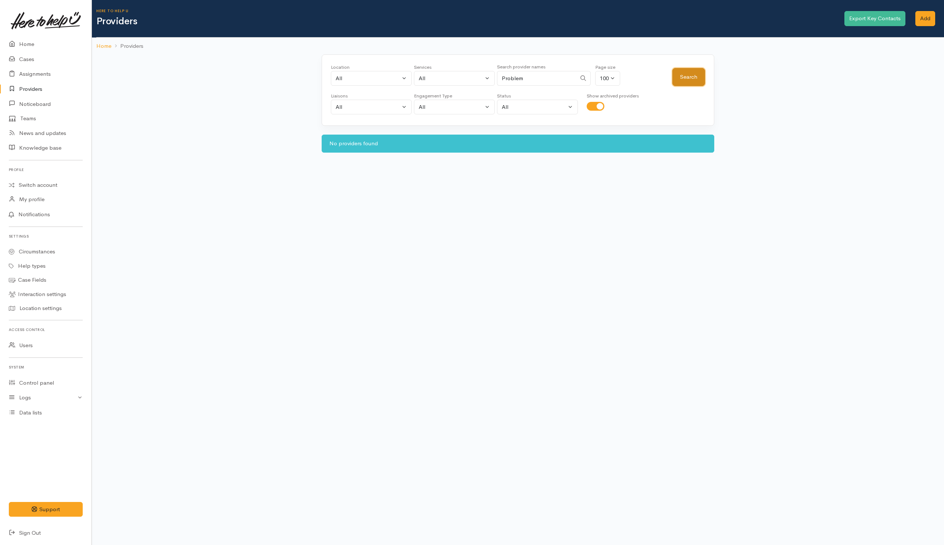
click at [694, 72] on button "Search" at bounding box center [689, 77] width 33 height 18
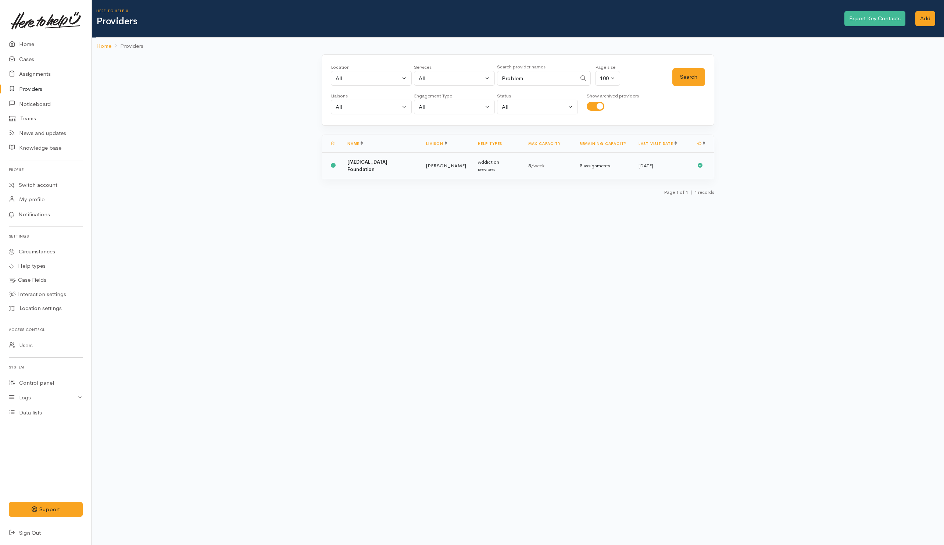
click at [425, 168] on td "Amanda Gabb" at bounding box center [446, 166] width 52 height 26
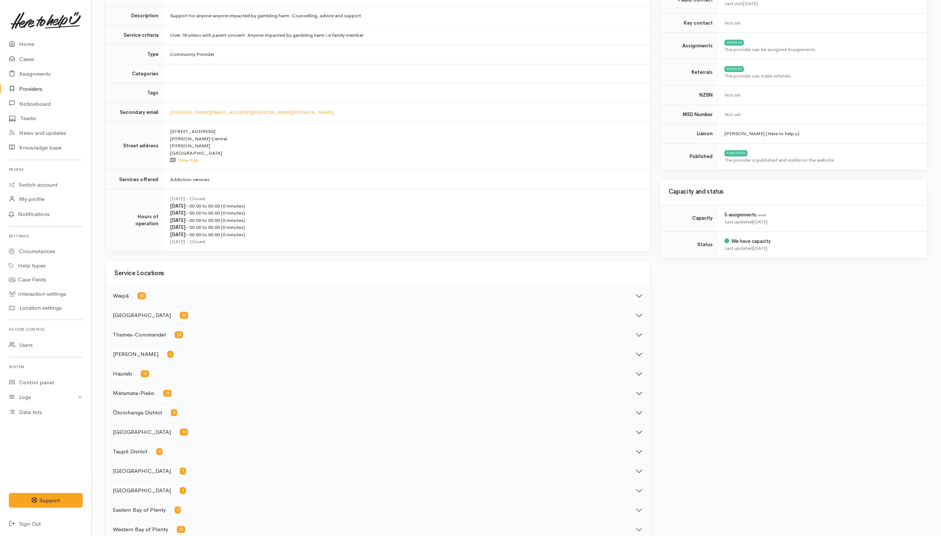
scroll to position [259, 0]
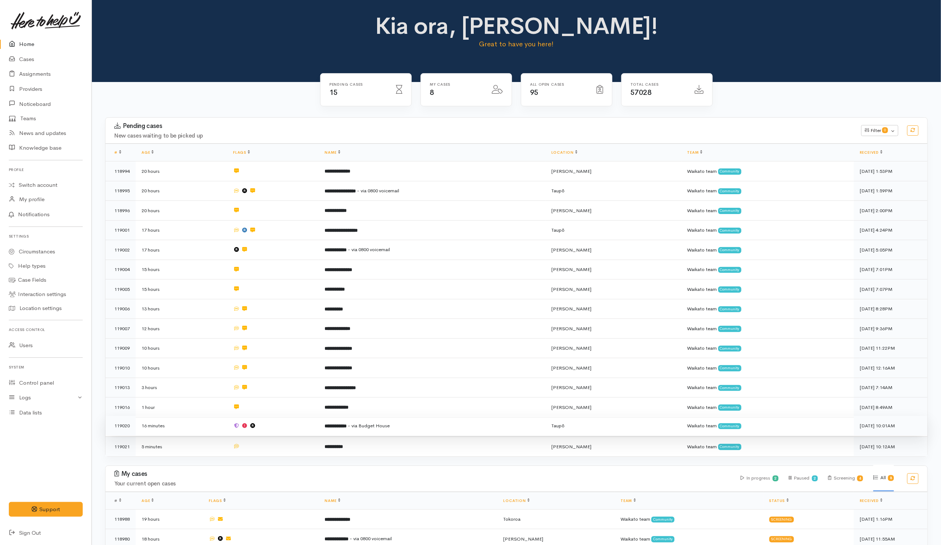
click at [294, 431] on td at bounding box center [273, 426] width 92 height 20
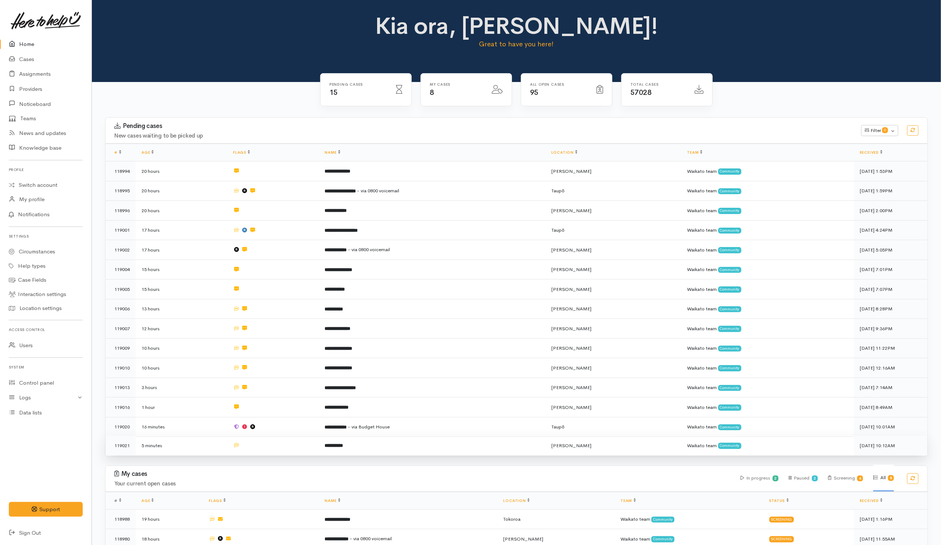
click at [295, 446] on td at bounding box center [273, 445] width 92 height 19
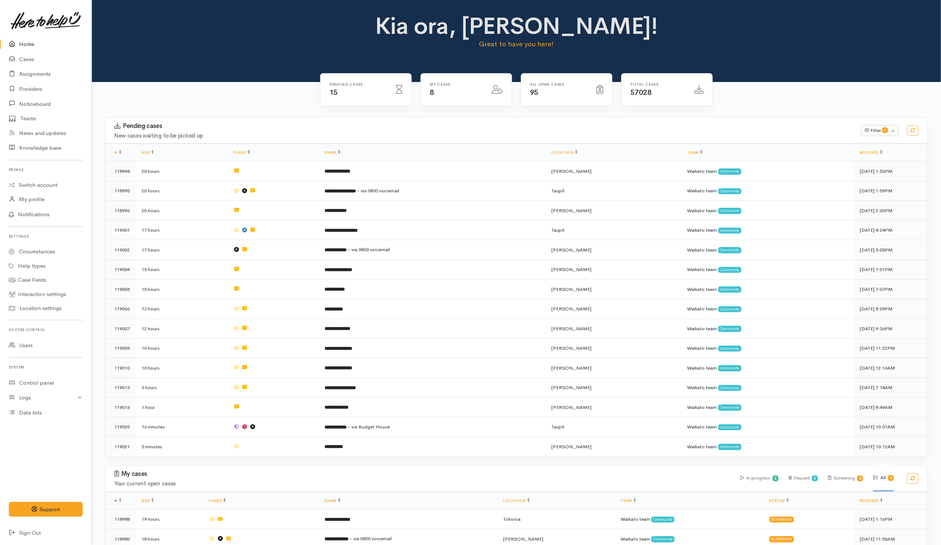
click at [245, 103] on div "Pending cases 15 My cases 8 95" at bounding box center [516, 388] width 849 height 613
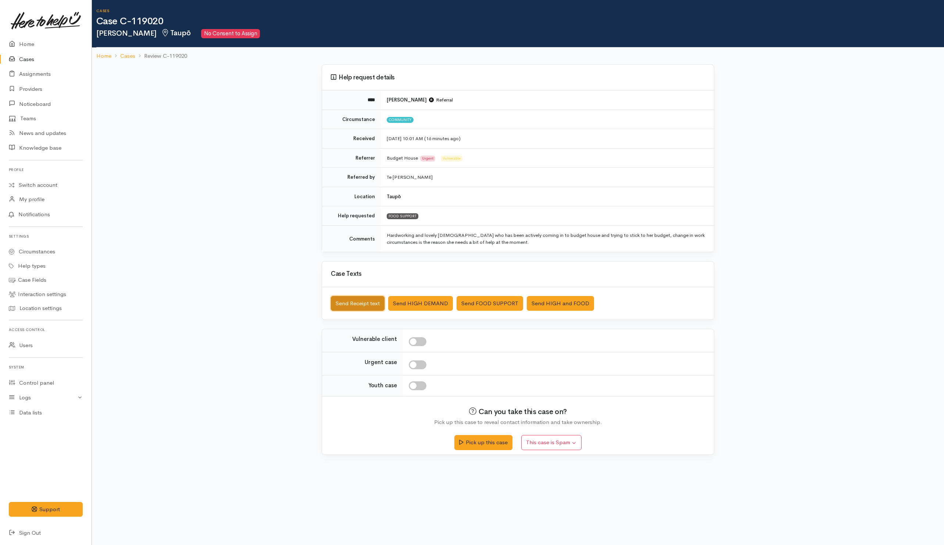
click at [364, 303] on button "Send Receipt text" at bounding box center [358, 303] width 54 height 15
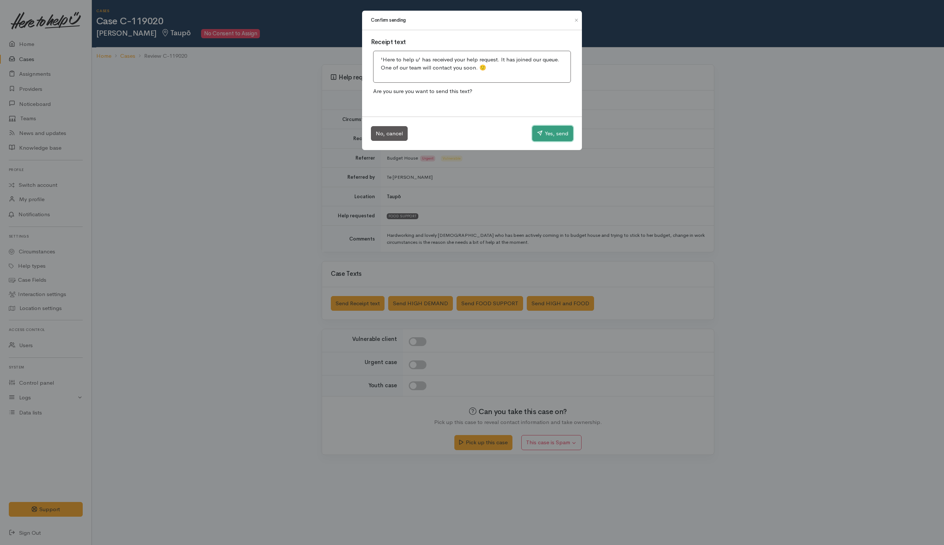
click at [552, 137] on button "Yes, send" at bounding box center [552, 133] width 41 height 15
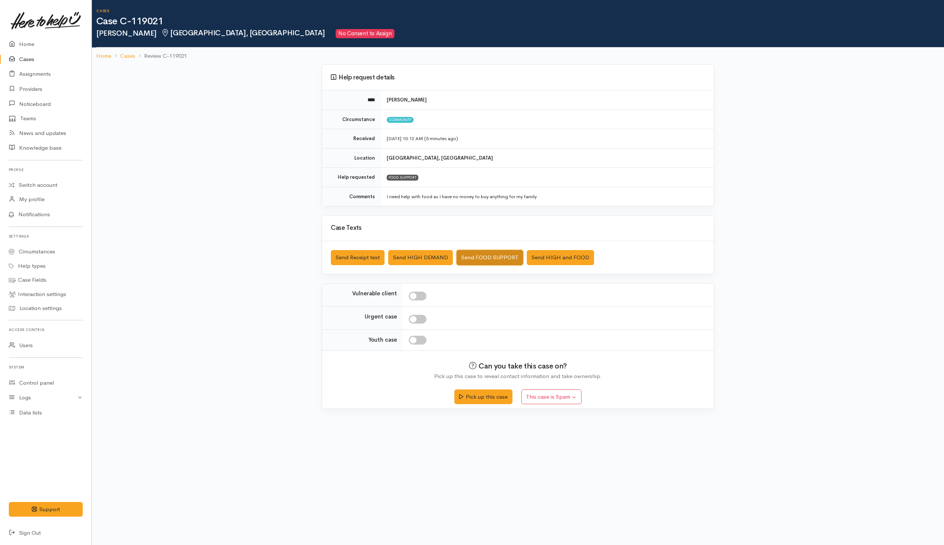
click at [484, 255] on button "Send FOOD SUPPORT" at bounding box center [490, 257] width 67 height 15
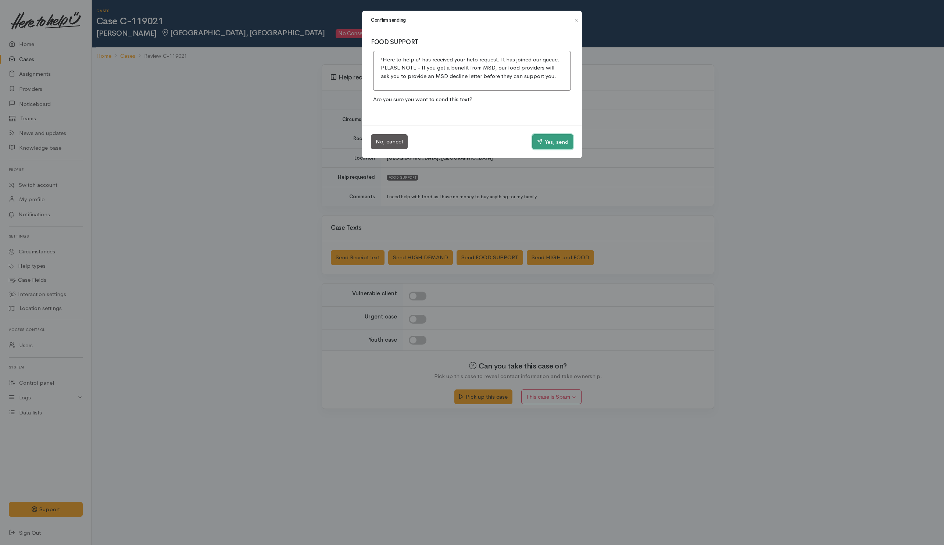
click at [549, 143] on button "Yes, send" at bounding box center [552, 141] width 41 height 15
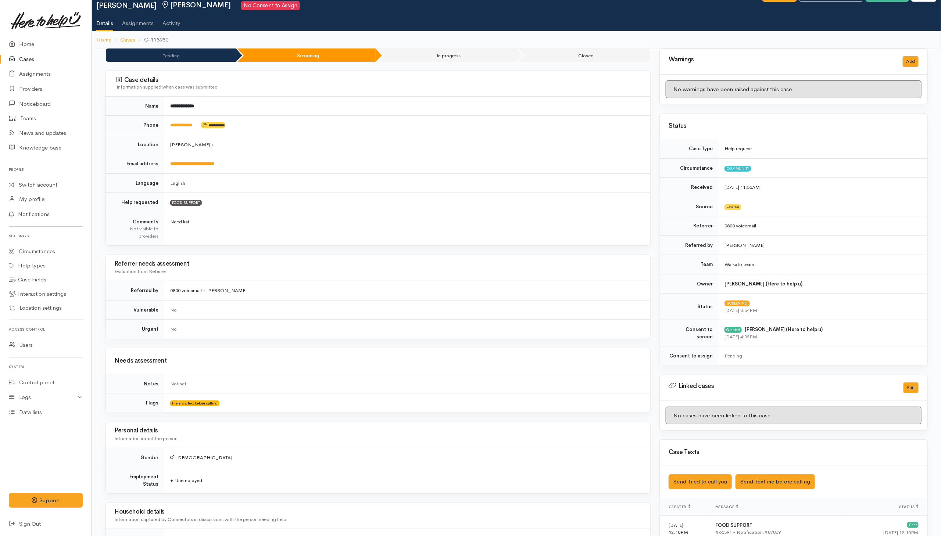
scroll to position [55, 0]
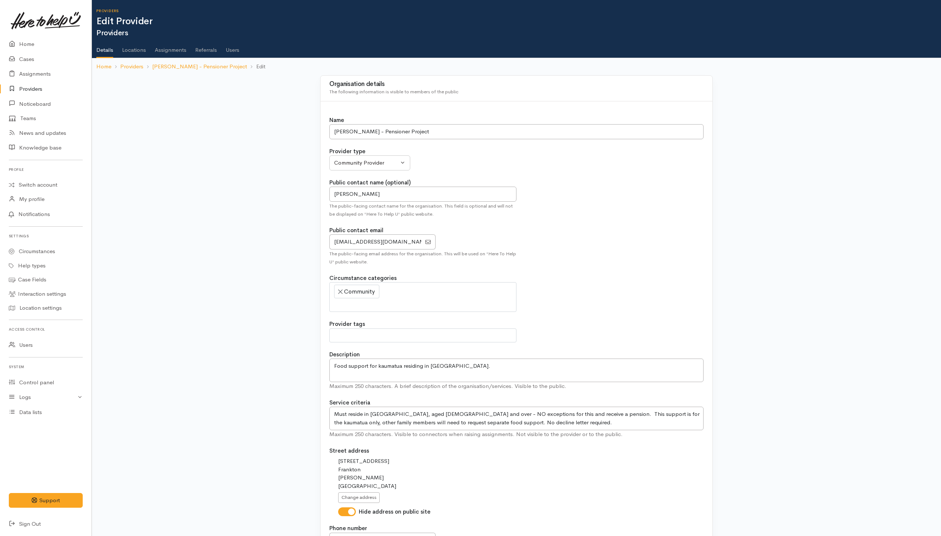
select select
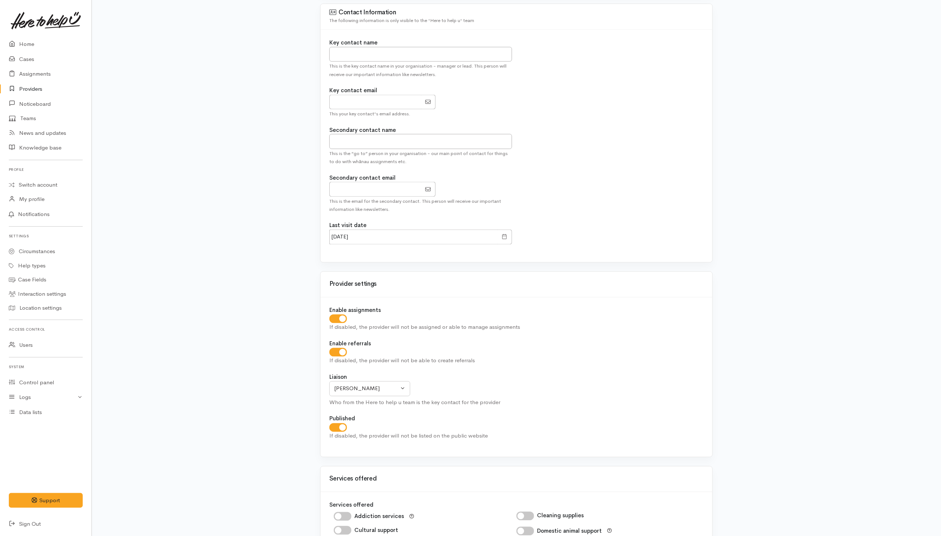
scroll to position [8, 0]
